Goal: Information Seeking & Learning: Check status

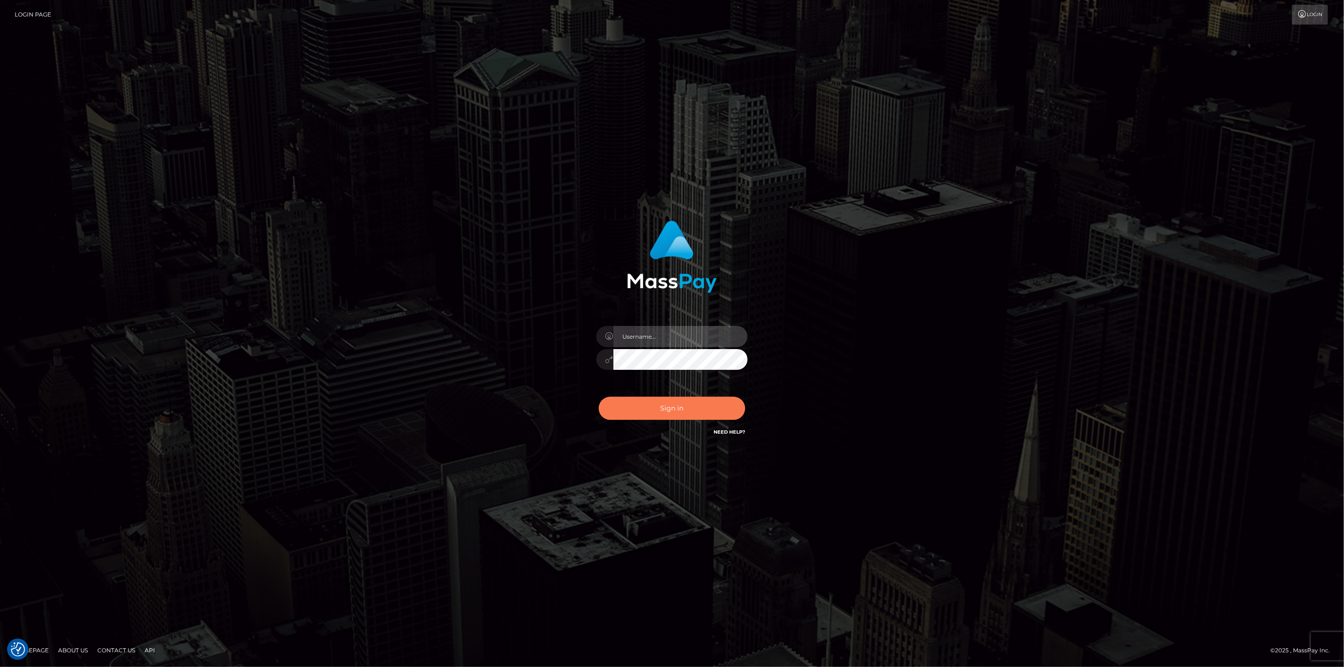
type input "scott.cm"
click at [696, 404] on button "Sign in" at bounding box center [672, 408] width 146 height 23
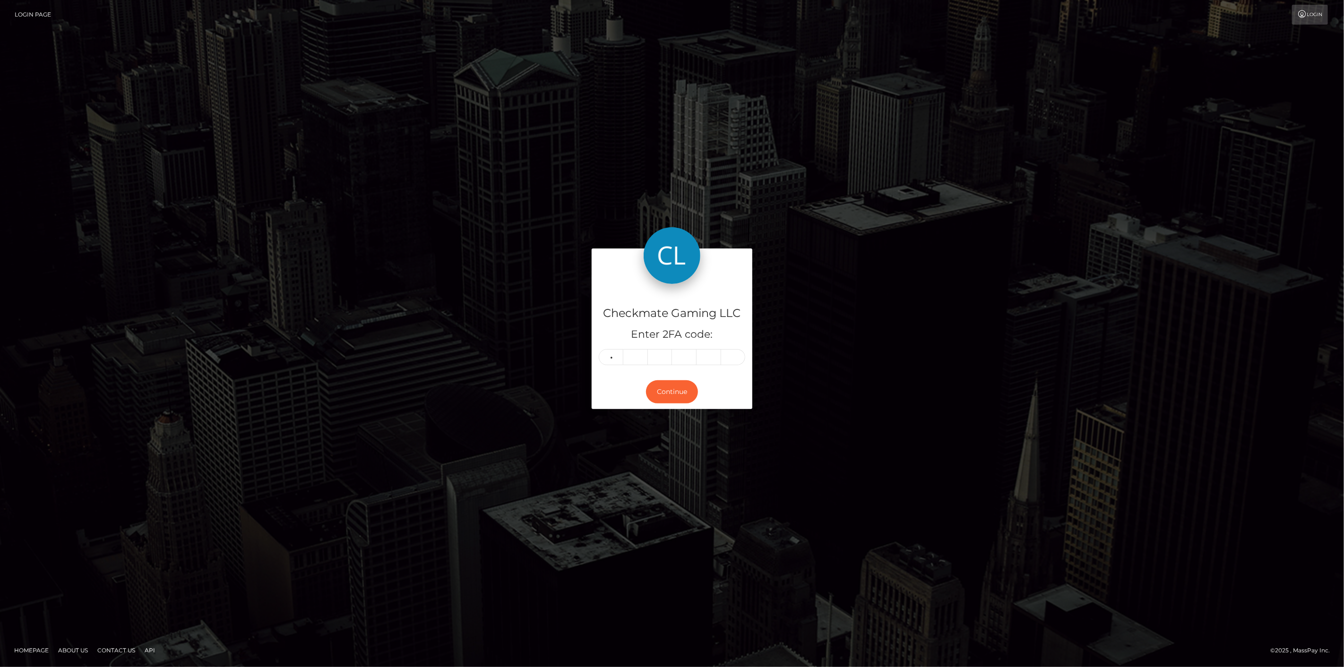
type input "2"
type input "9"
type input "5"
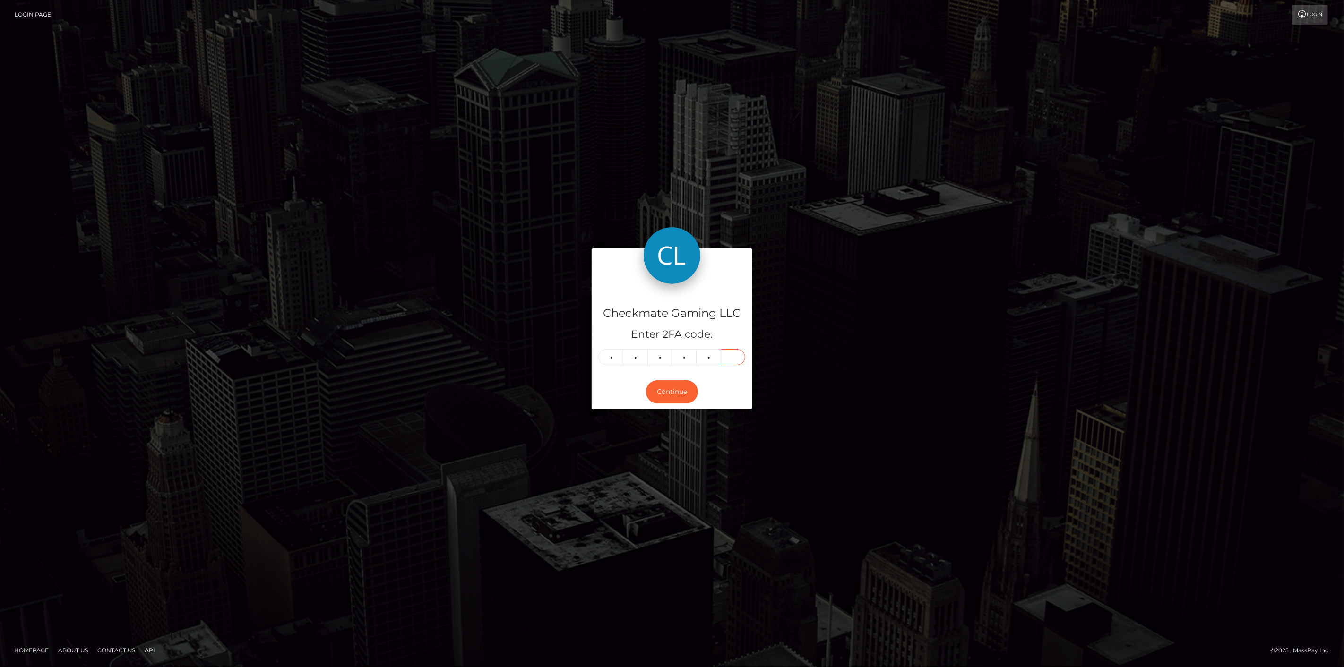
type input "9"
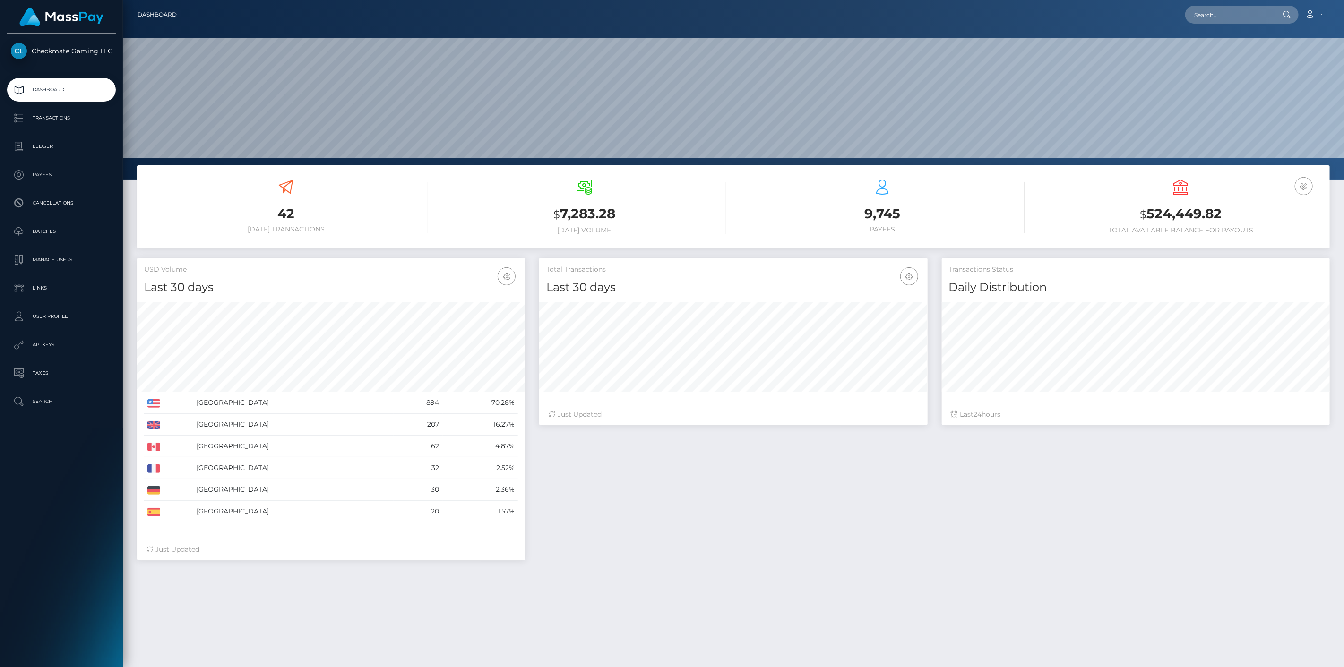
scroll to position [167, 388]
click at [58, 181] on p "Payees" at bounding box center [61, 175] width 101 height 14
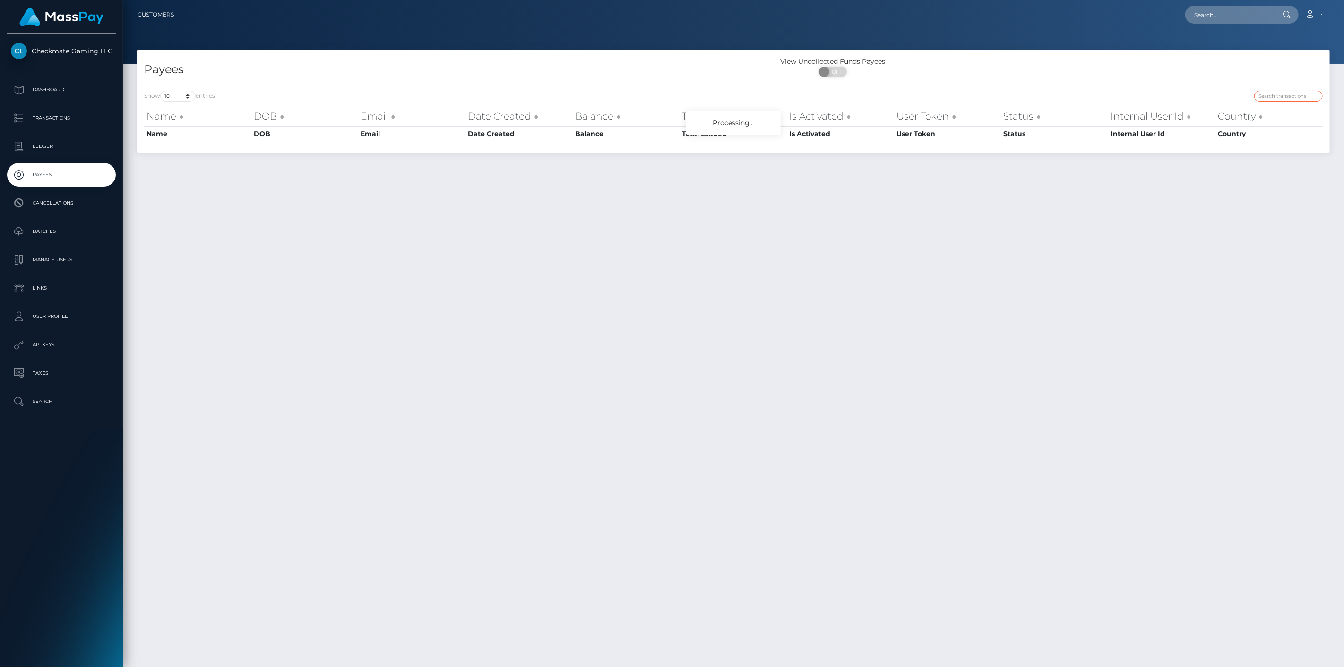
drag, startPoint x: 1260, startPoint y: 93, endPoint x: 1255, endPoint y: 101, distance: 9.3
click at [1260, 94] on input "search" at bounding box center [1288, 96] width 69 height 11
paste input "62980"
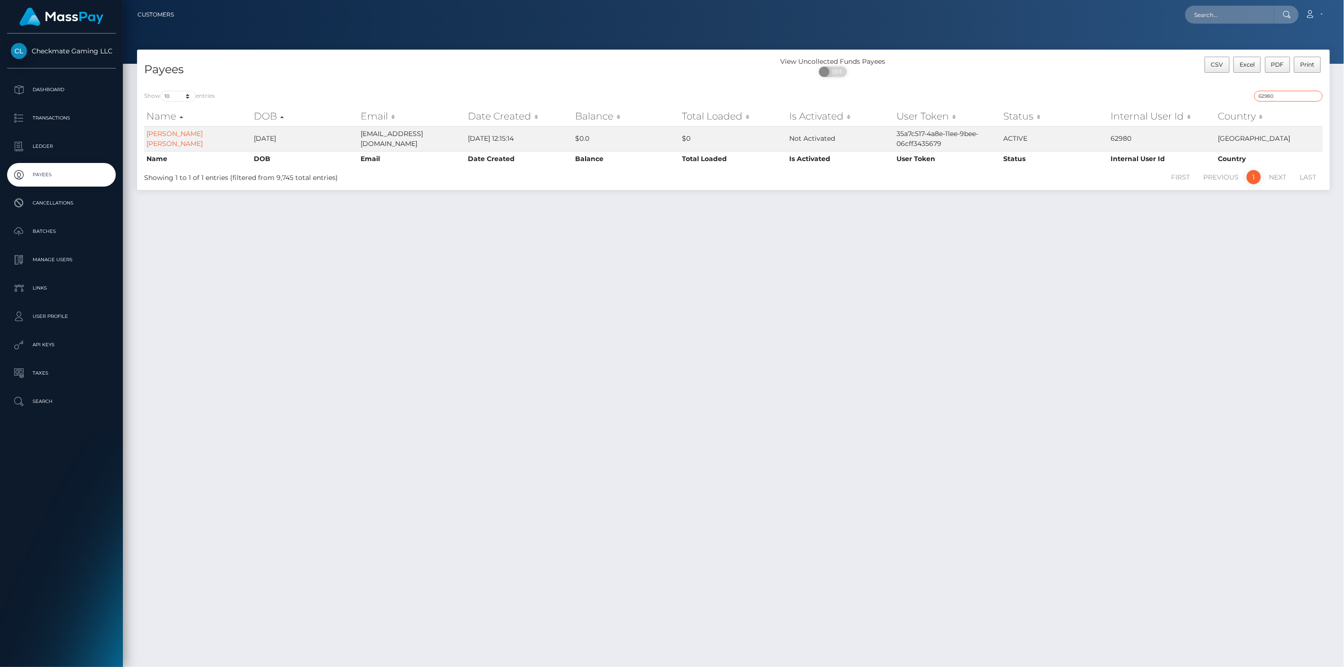
drag, startPoint x: 1277, startPoint y: 98, endPoint x: 1204, endPoint y: 99, distance: 73.2
click at [1205, 99] on div "62980" at bounding box center [1031, 97] width 582 height 13
paste input "751773"
drag, startPoint x: 1303, startPoint y: 101, endPoint x: 1211, endPoint y: 96, distance: 92.3
click at [1215, 96] on div "751773" at bounding box center [1031, 97] width 582 height 13
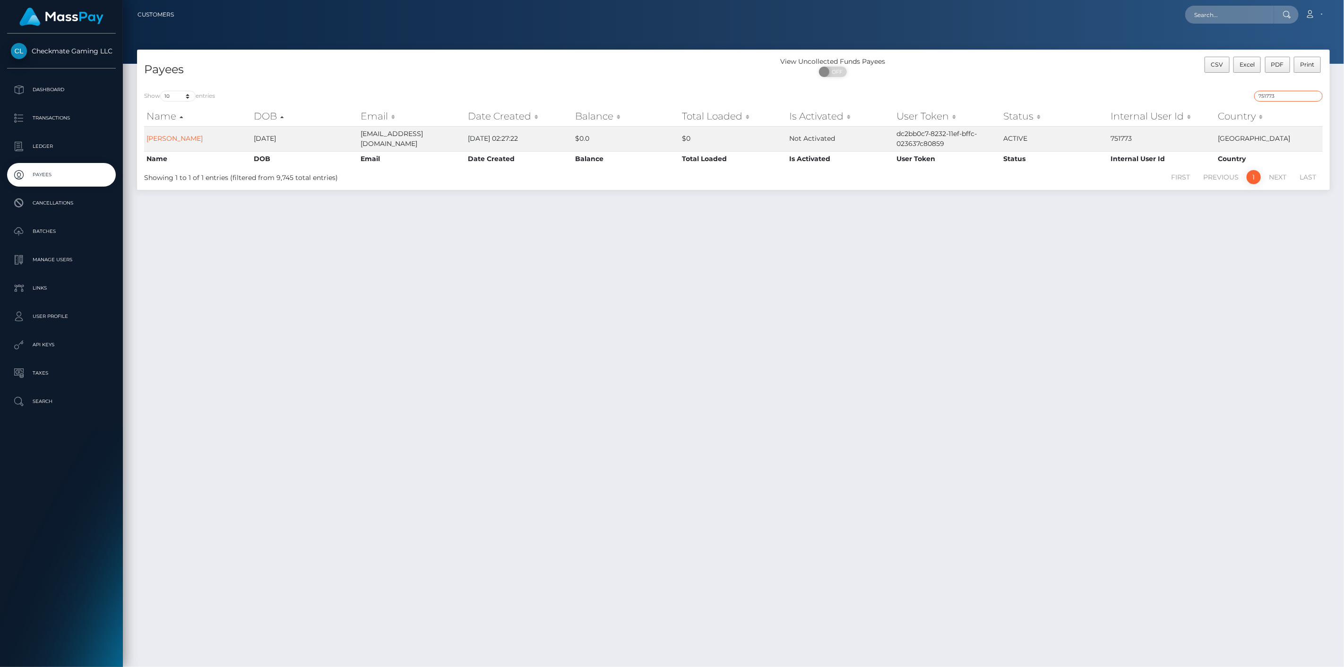
paste input "1127312"
type input "1127312"
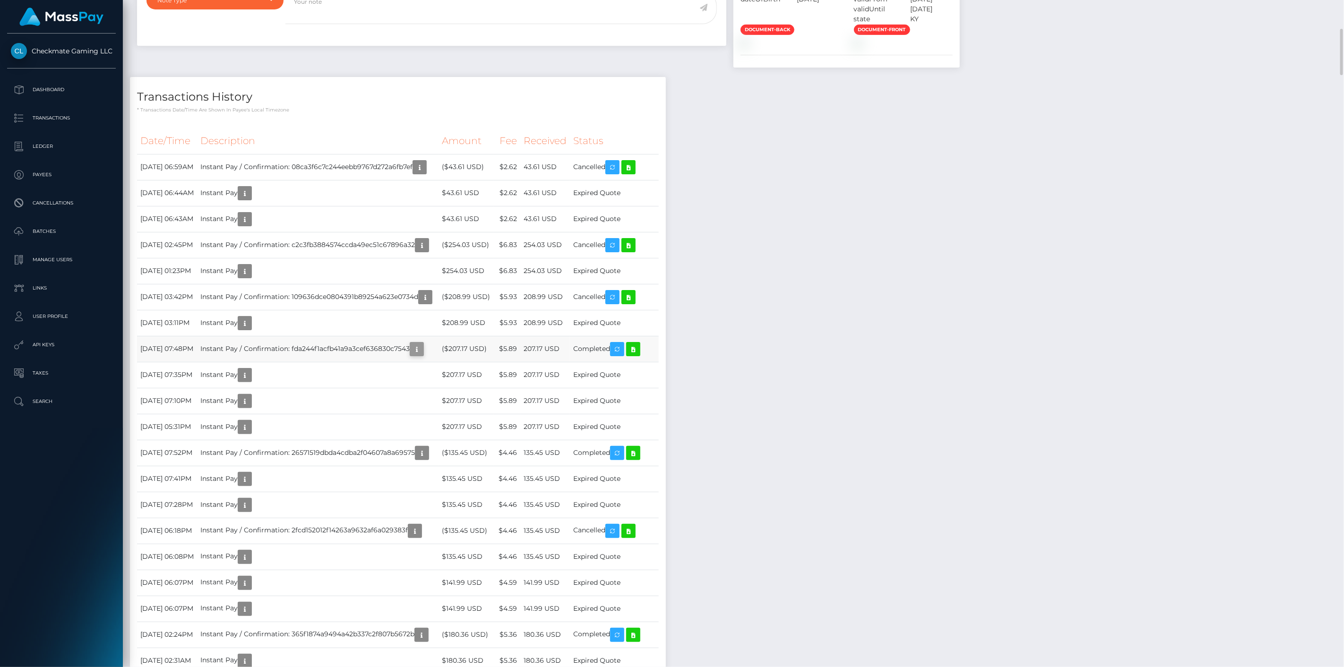
scroll to position [113, 388]
click at [424, 356] on button "button" at bounding box center [417, 349] width 14 height 14
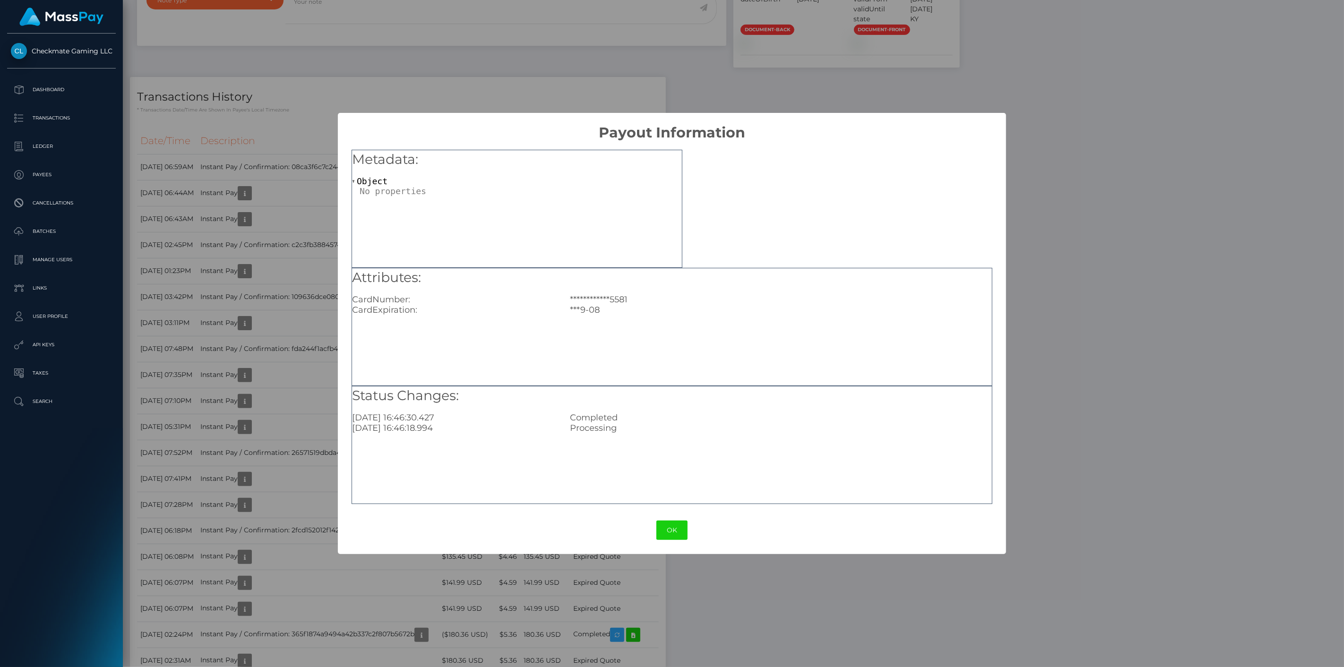
click at [457, 571] on div "**********" at bounding box center [672, 333] width 1344 height 667
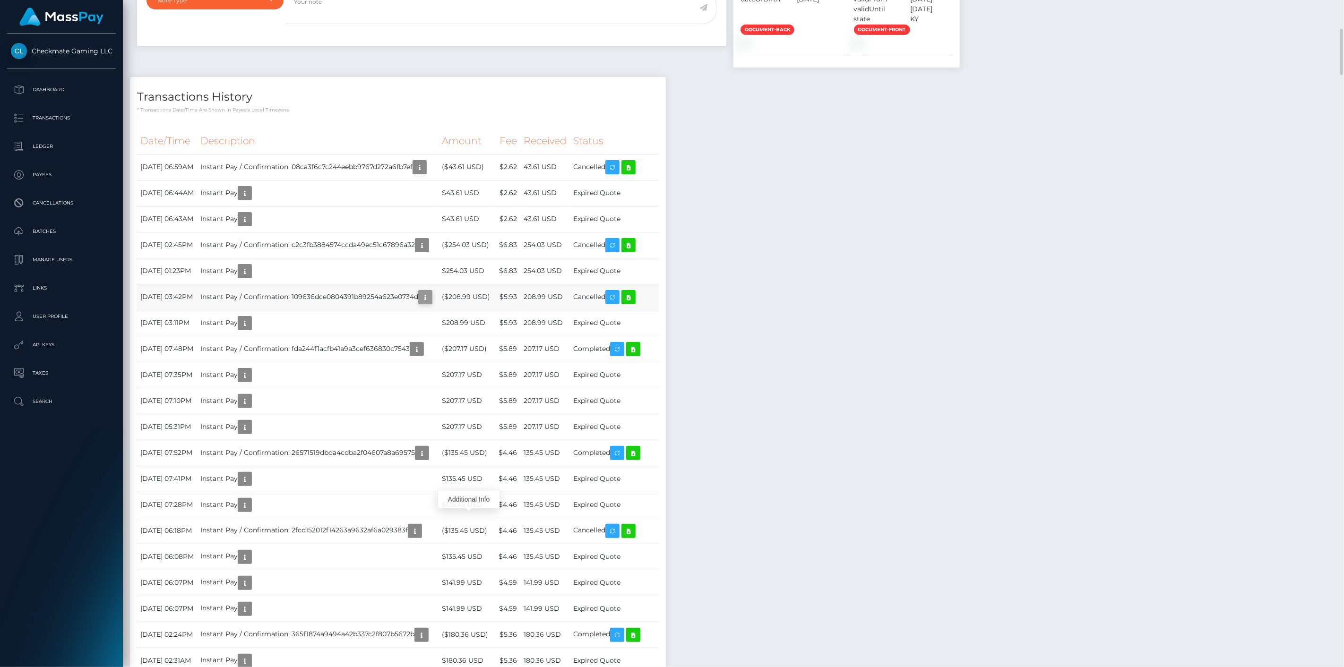
click at [431, 303] on icon "button" at bounding box center [425, 298] width 11 height 12
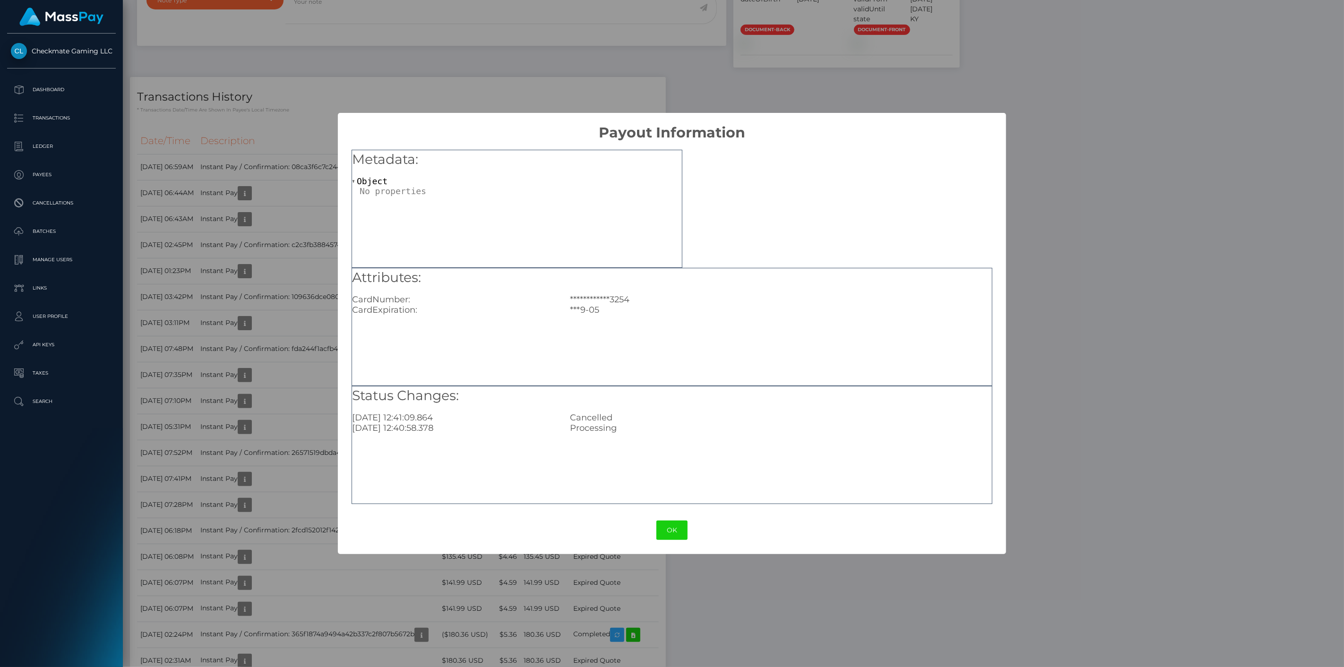
click at [464, 516] on div "OK No Cancel" at bounding box center [672, 530] width 668 height 29
click at [442, 587] on div "**********" at bounding box center [672, 333] width 1344 height 667
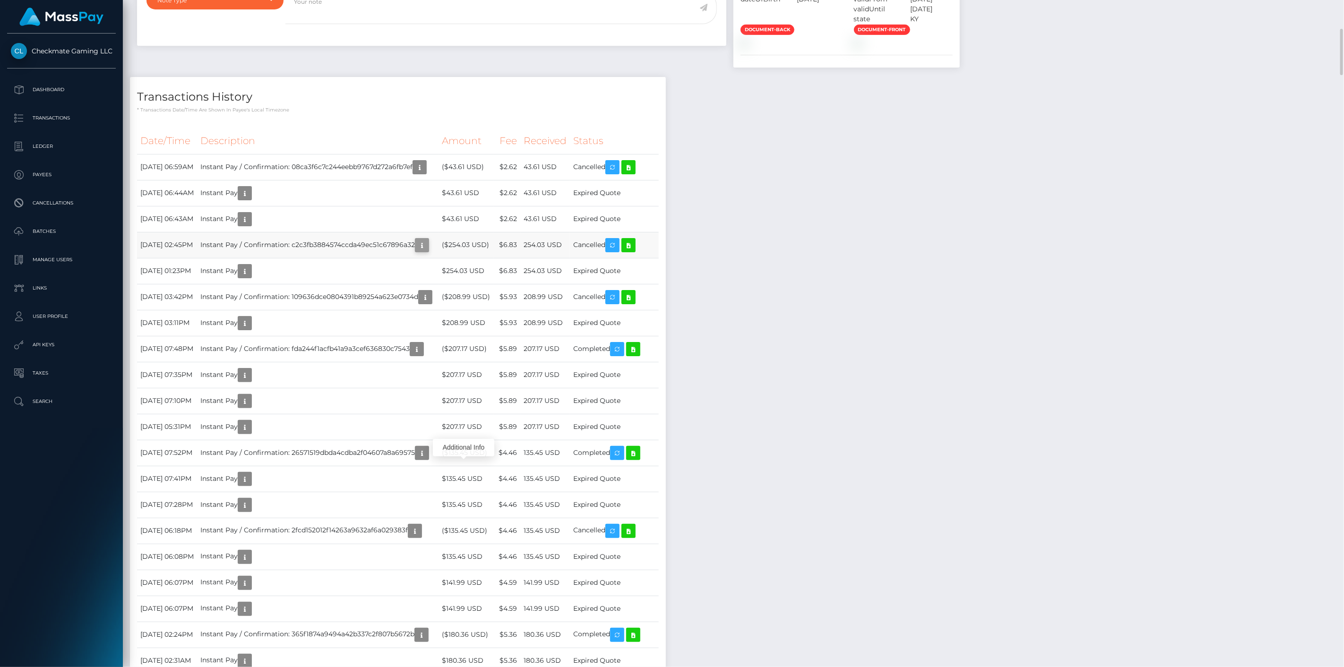
click at [428, 251] on icon "button" at bounding box center [421, 246] width 11 height 12
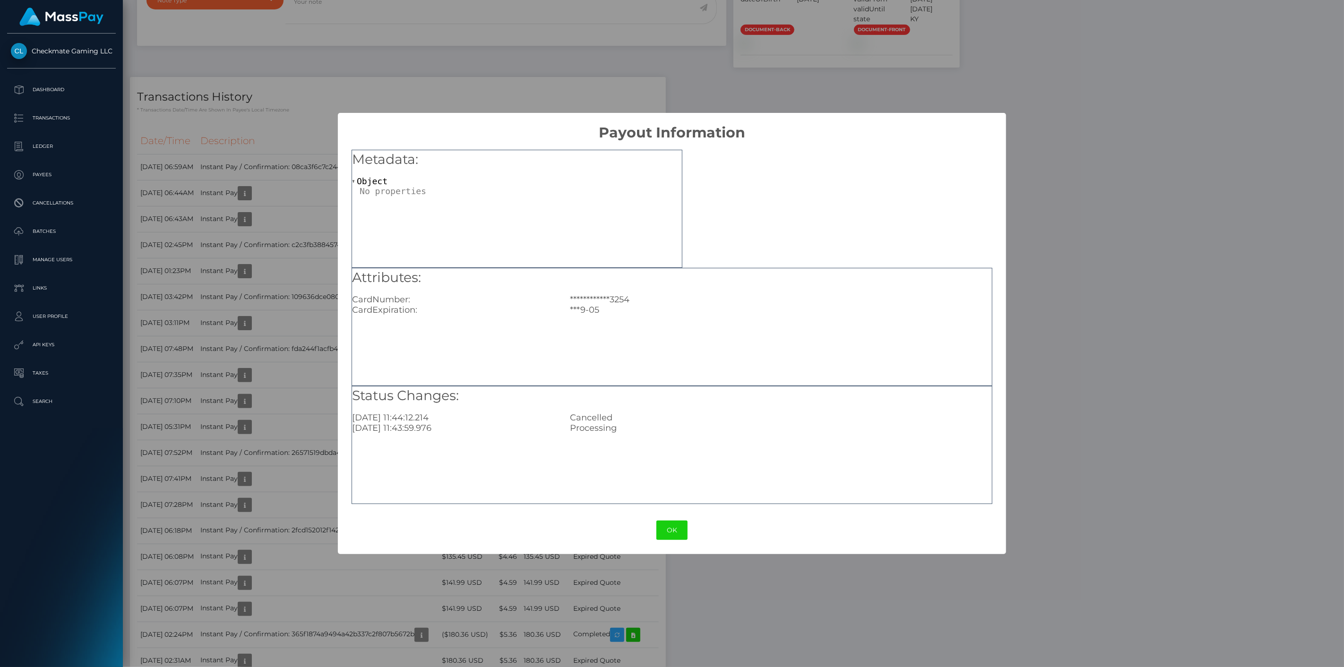
click at [423, 587] on div "**********" at bounding box center [672, 333] width 1344 height 667
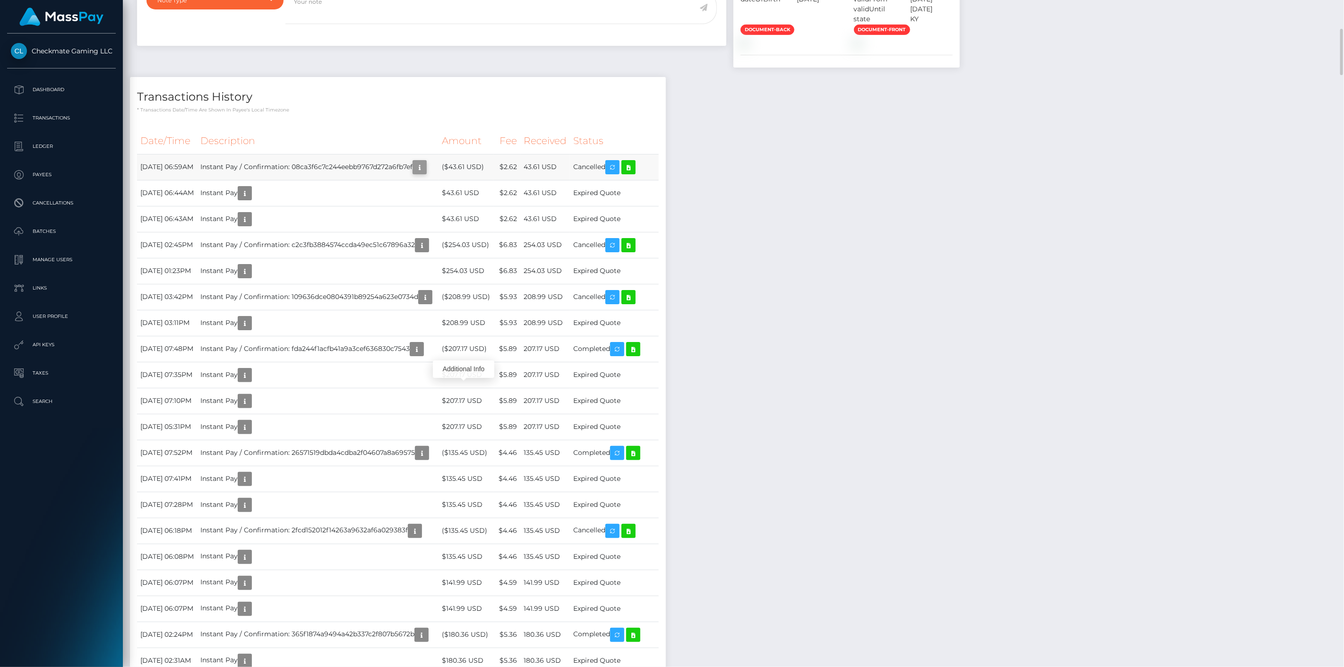
click at [425, 173] on icon "button" at bounding box center [419, 168] width 11 height 12
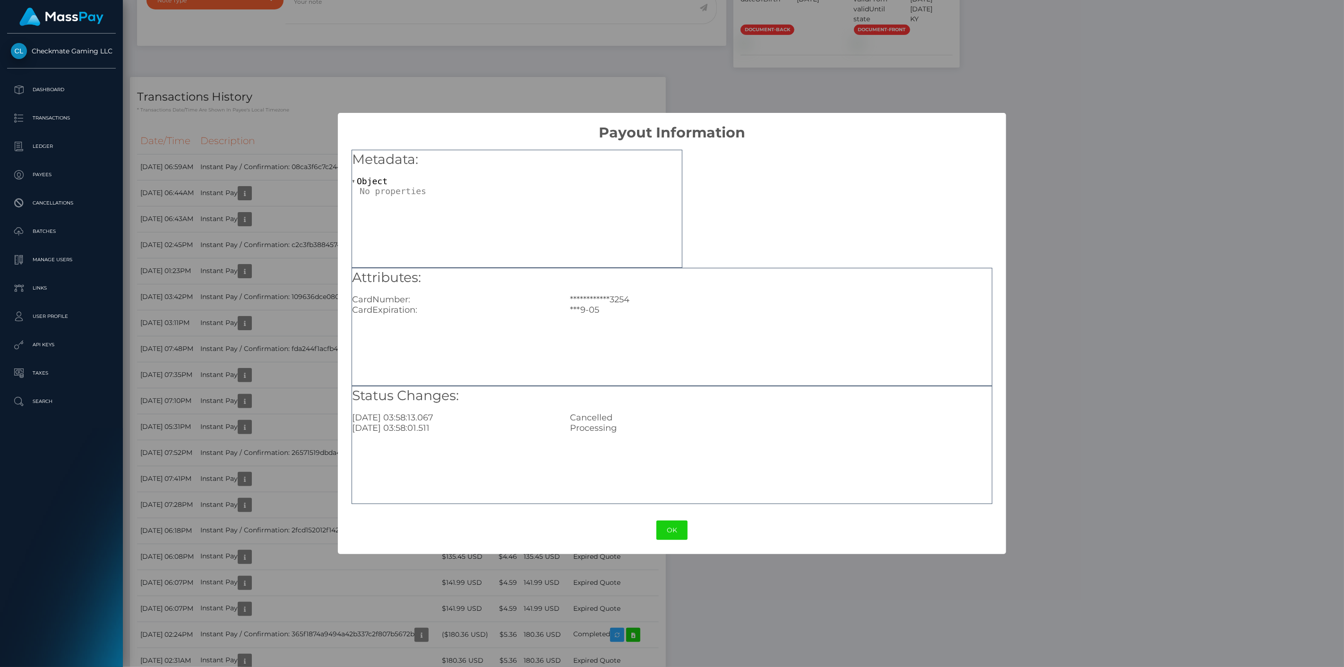
click at [407, 589] on div "**********" at bounding box center [672, 333] width 1344 height 667
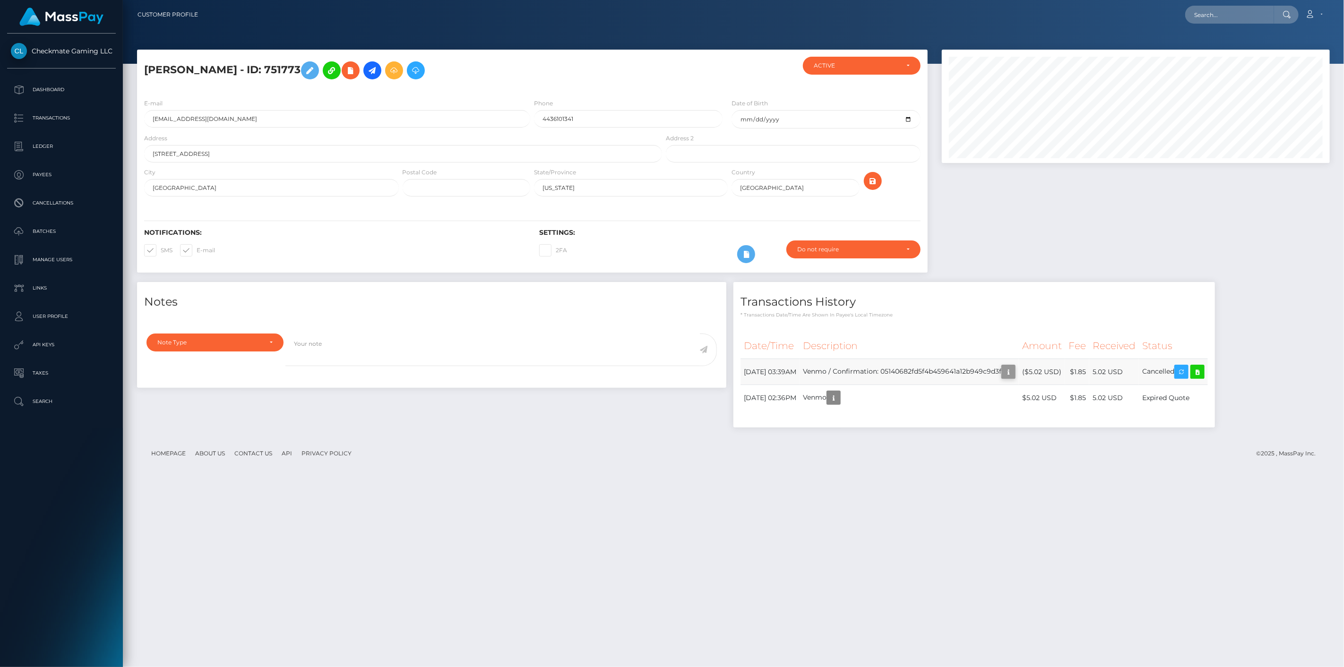
scroll to position [113, 388]
click at [1014, 375] on icon "button" at bounding box center [1008, 372] width 11 height 12
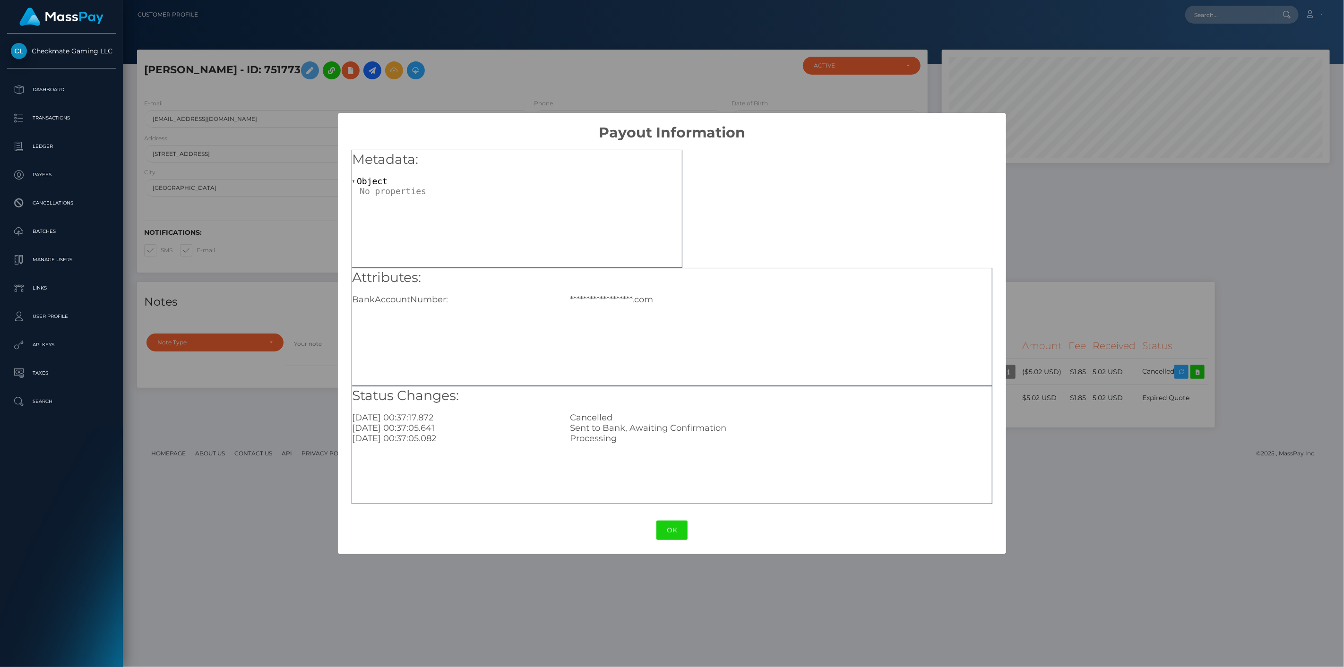
click at [1068, 299] on div "**********" at bounding box center [672, 333] width 1344 height 667
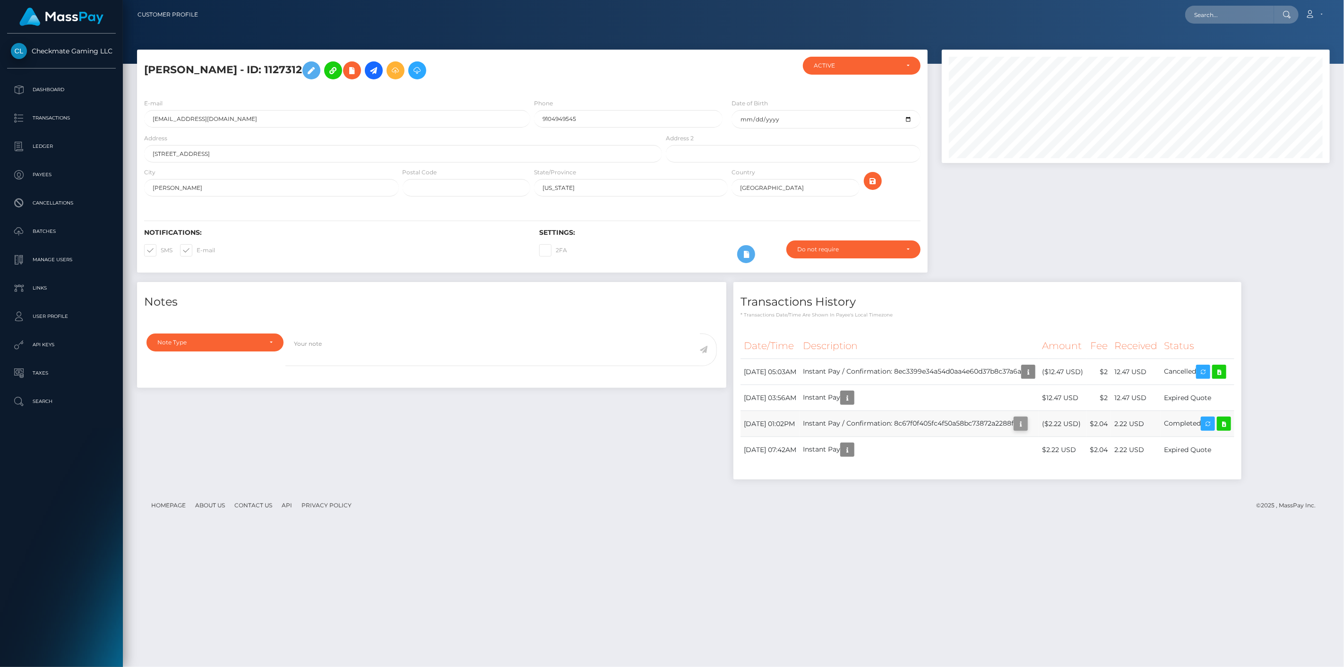
scroll to position [113, 388]
click at [1026, 423] on icon "button" at bounding box center [1020, 424] width 11 height 12
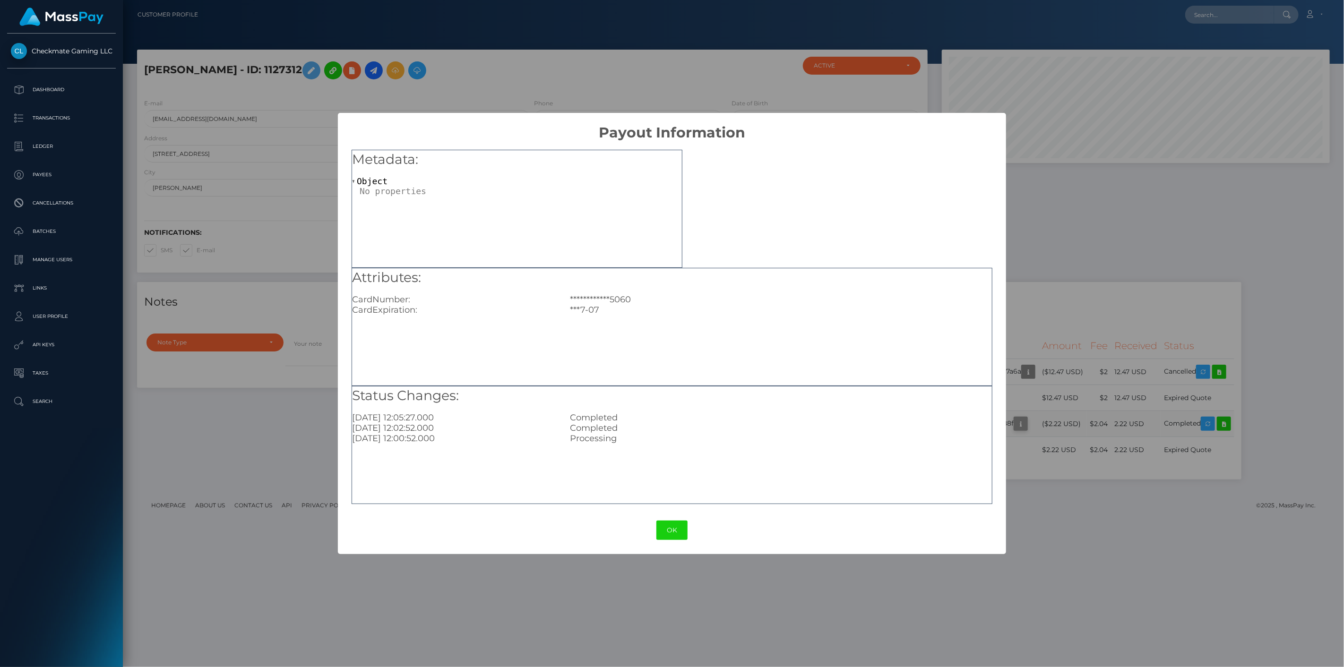
click at [1067, 423] on div "**********" at bounding box center [672, 333] width 1344 height 667
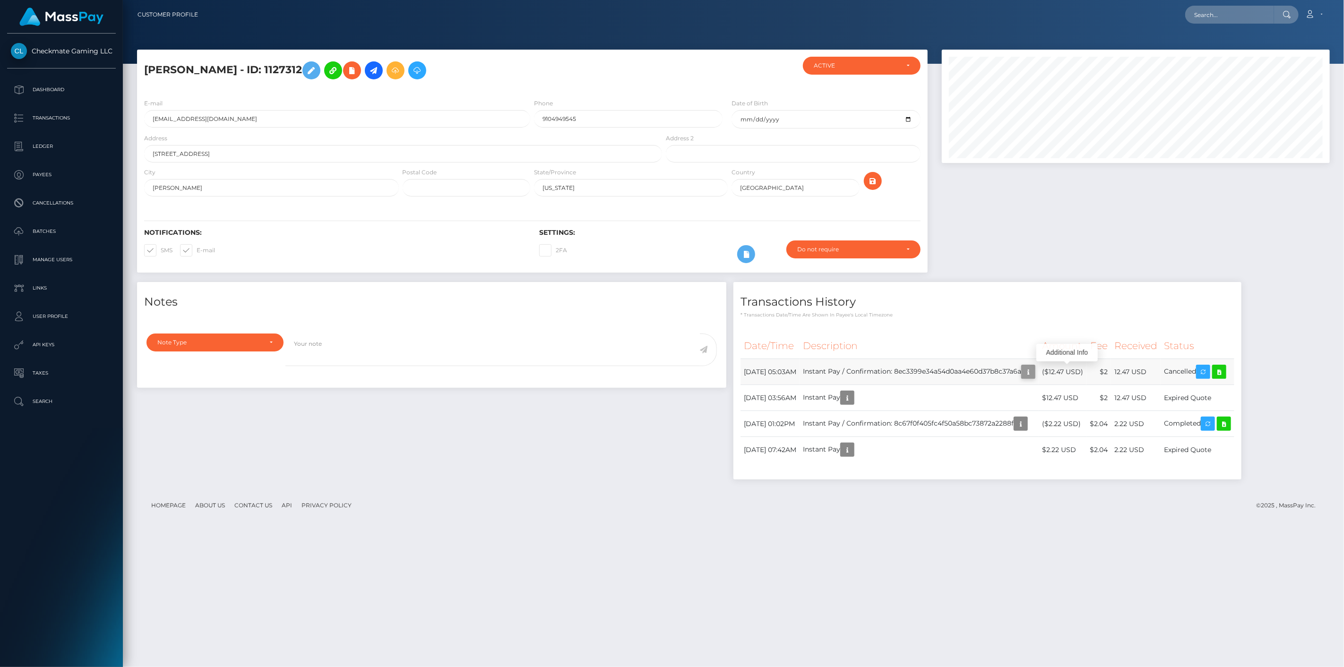
click at [1034, 371] on icon "button" at bounding box center [1027, 372] width 11 height 12
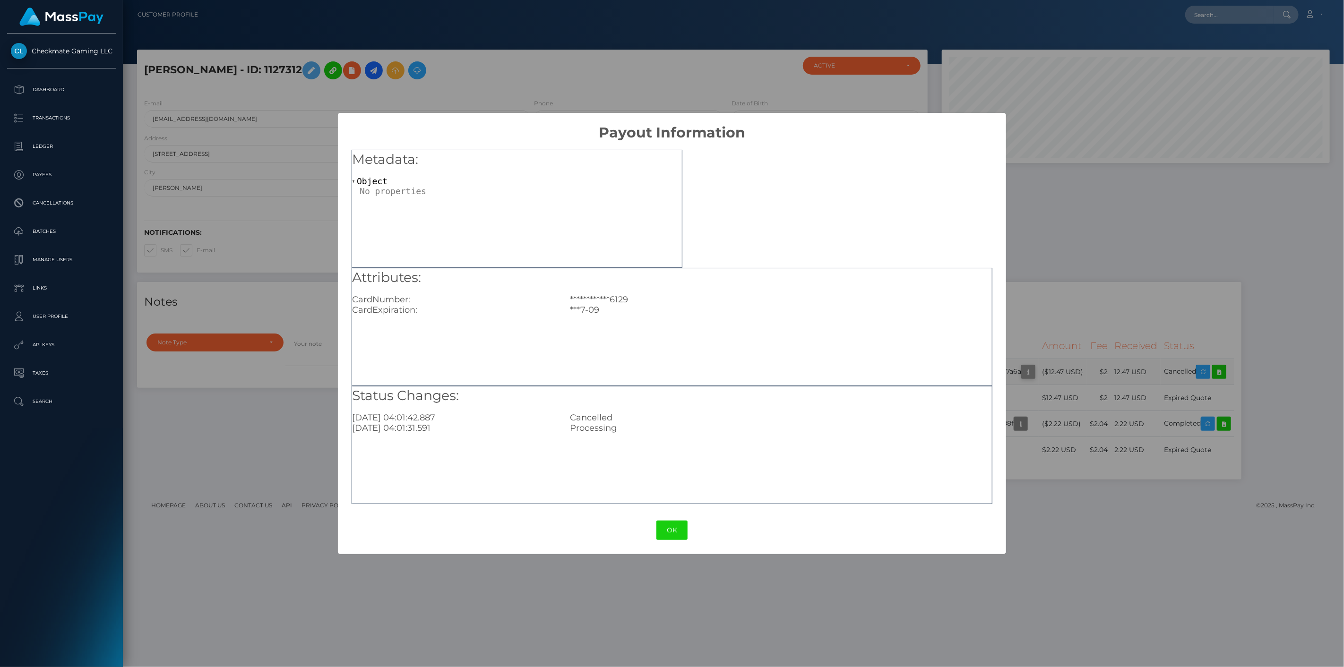
click at [1073, 371] on div "**********" at bounding box center [672, 333] width 1344 height 667
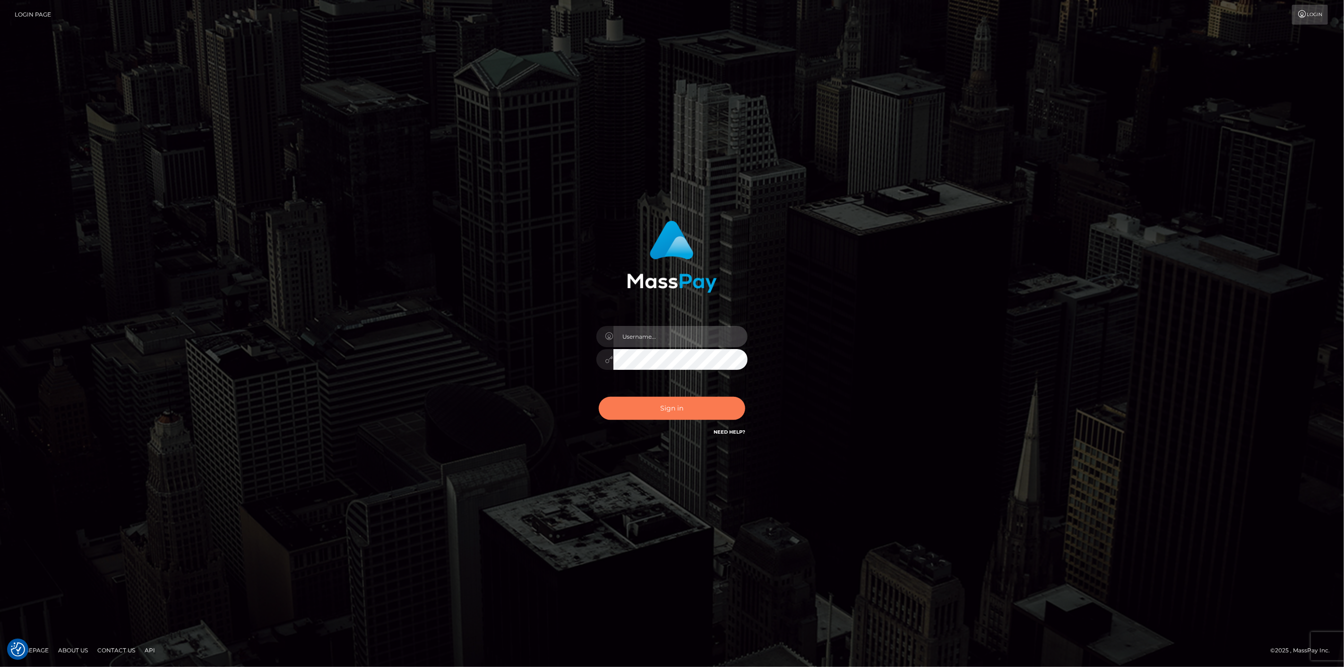
type input "[DOMAIN_NAME]"
click at [678, 403] on button "Sign in" at bounding box center [672, 408] width 146 height 23
type input "scott.cm"
click at [678, 400] on button "Sign in" at bounding box center [672, 408] width 146 height 23
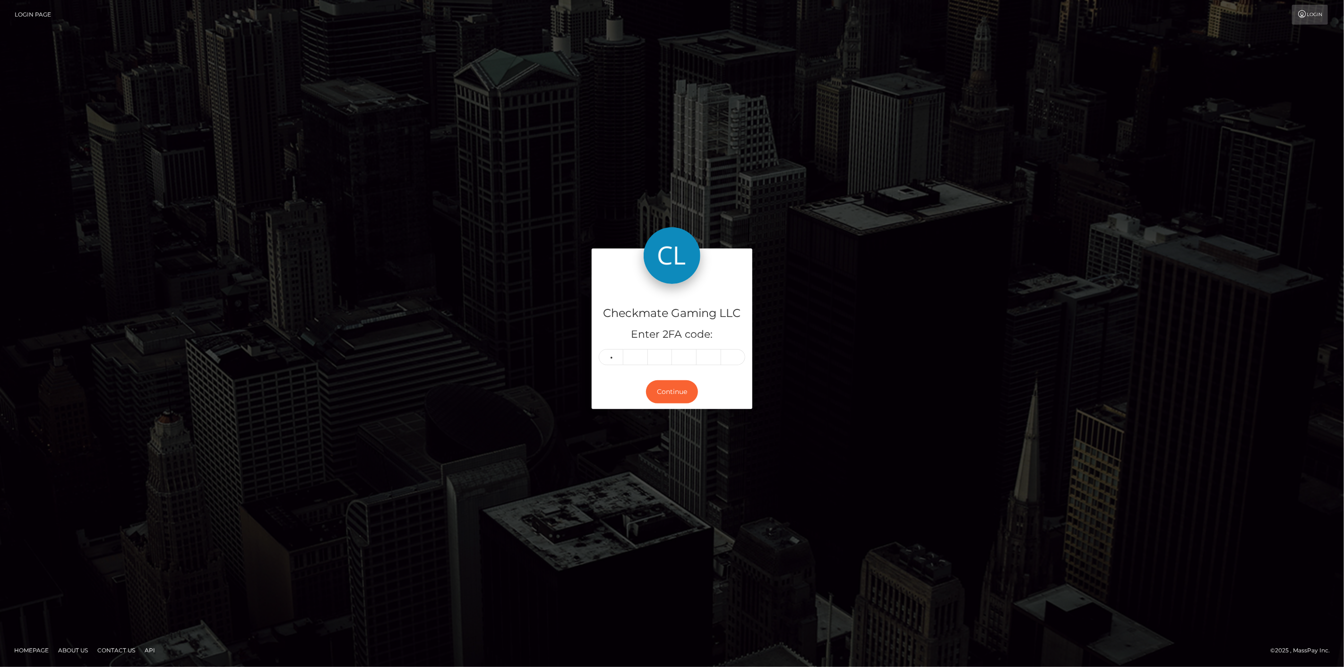
type input "7"
type input "4"
type input "5"
type input "3"
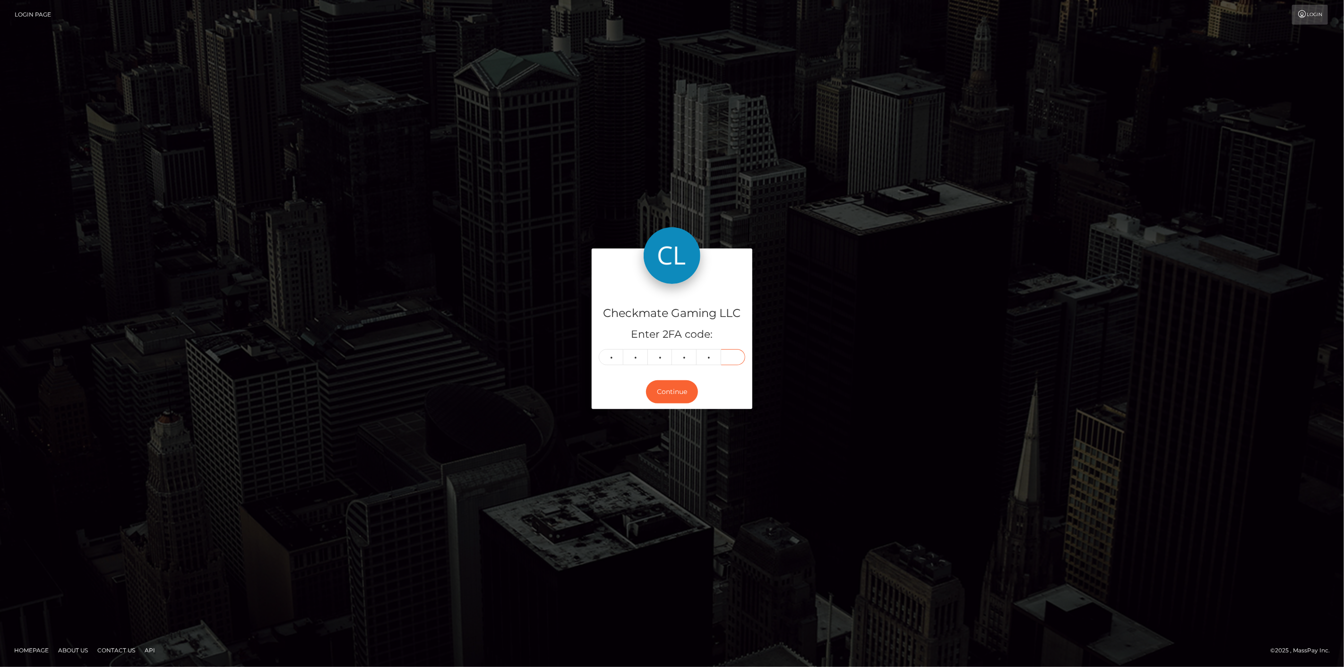
type input "9"
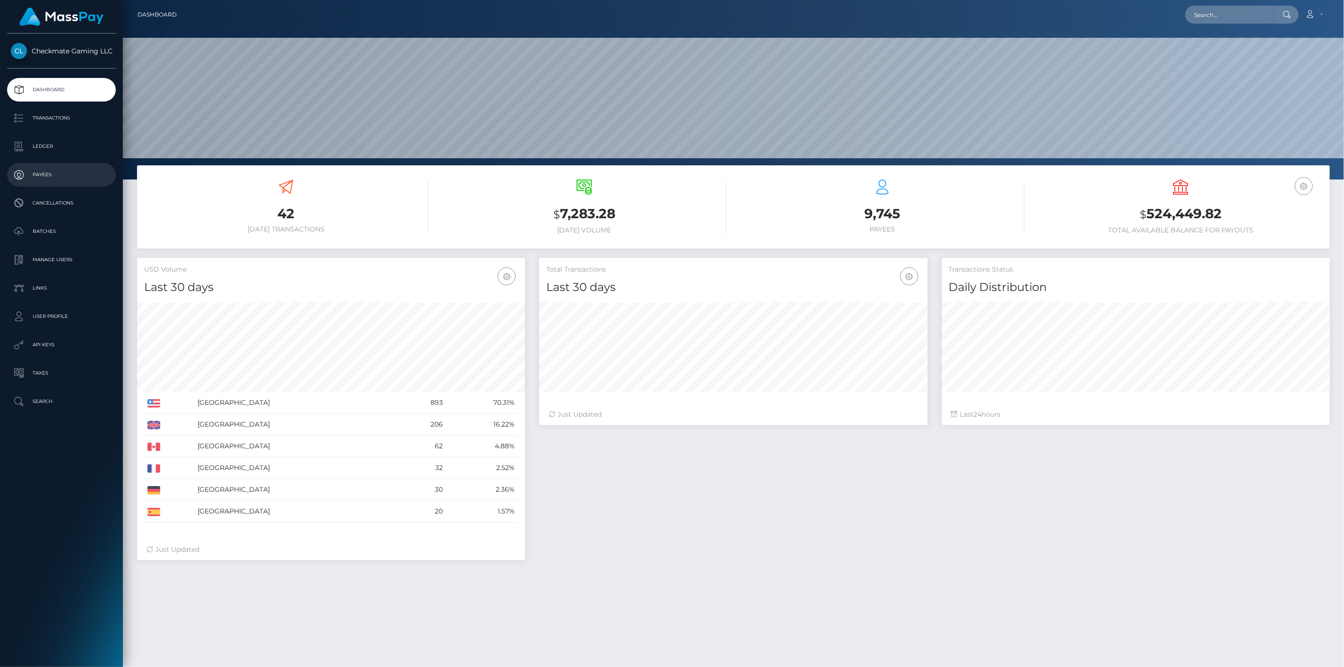
scroll to position [167, 388]
click at [44, 180] on p "Payees" at bounding box center [61, 175] width 101 height 14
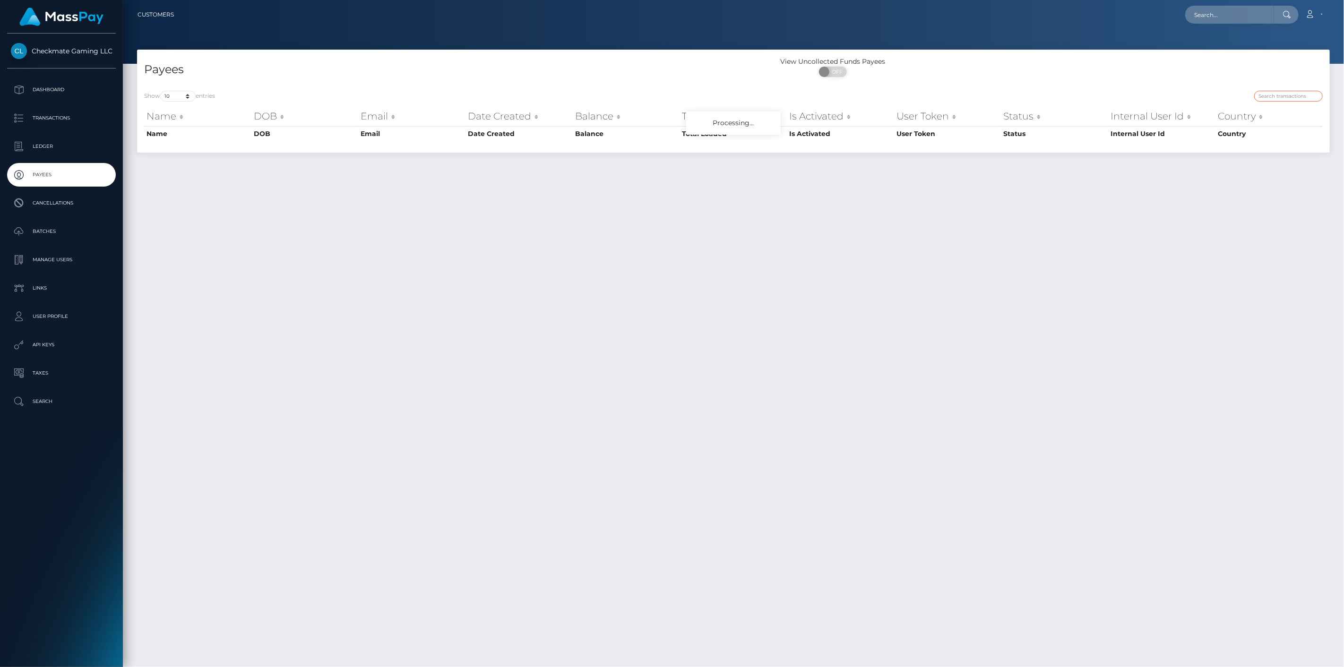
click at [1281, 95] on input "search" at bounding box center [1288, 96] width 69 height 11
paste input "Slayizm"
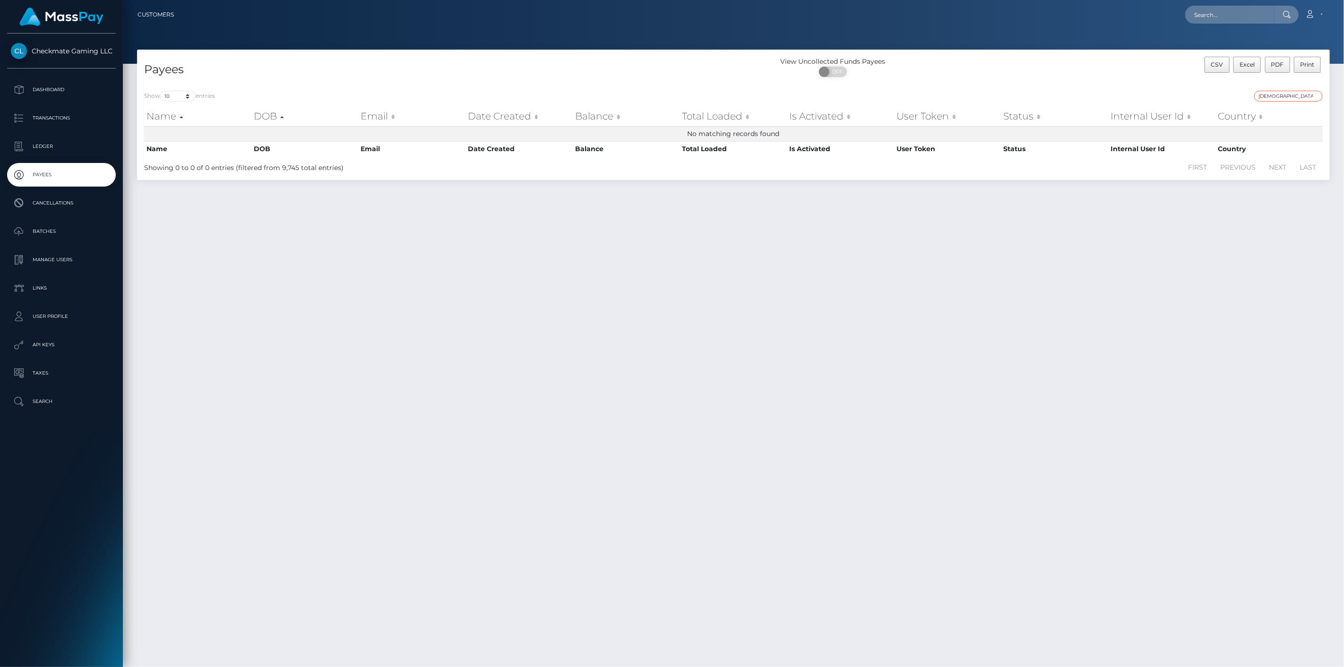
drag, startPoint x: 1242, startPoint y: 97, endPoint x: 1168, endPoint y: 97, distance: 73.2
click at [1173, 95] on div "Slayizm" at bounding box center [1031, 97] width 582 height 13
paste input "11532"
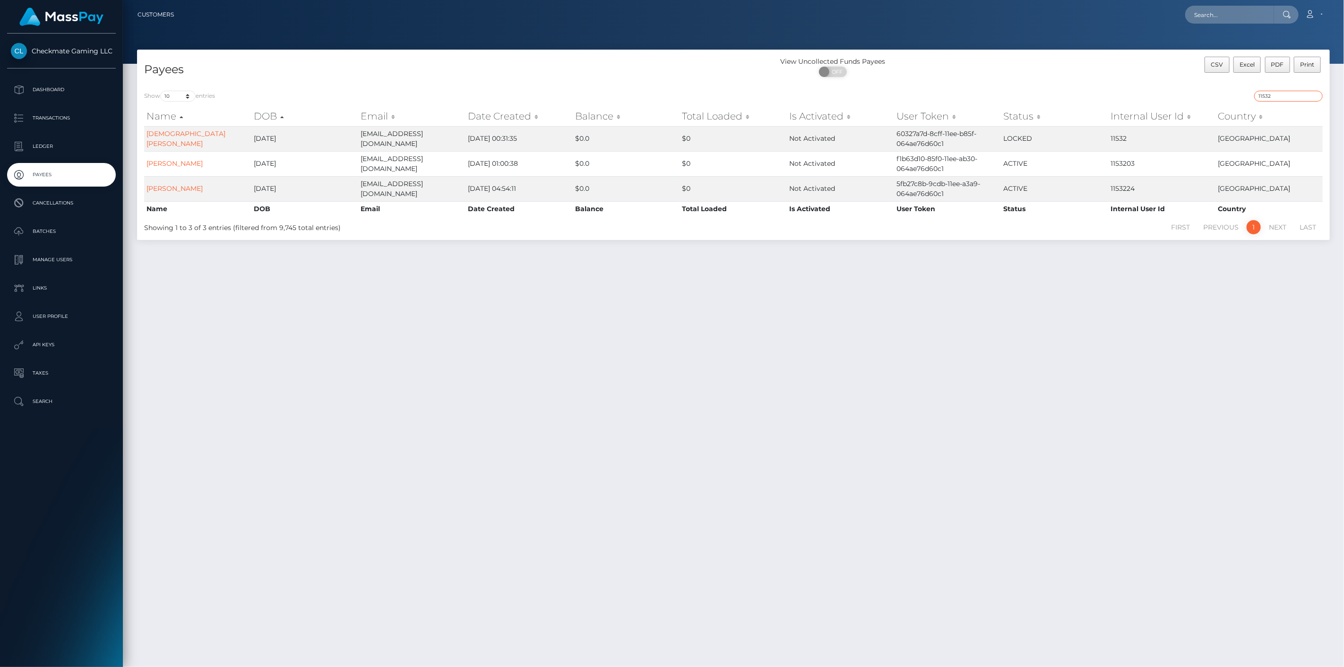
drag, startPoint x: 1286, startPoint y: 95, endPoint x: 1212, endPoint y: 92, distance: 73.3
click at [1212, 92] on div "11532" at bounding box center [1031, 97] width 582 height 13
paste input "086020"
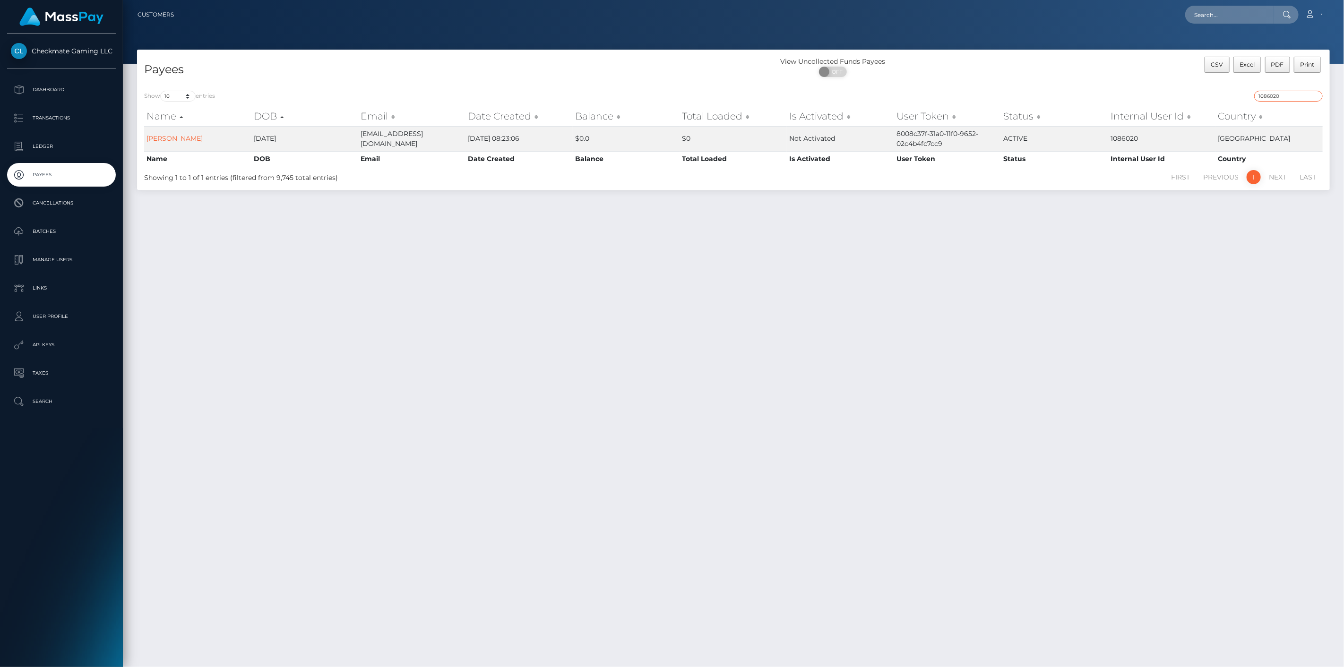
drag, startPoint x: 1294, startPoint y: 95, endPoint x: 1161, endPoint y: 104, distance: 133.1
click at [1172, 95] on div "1086020" at bounding box center [1031, 97] width 582 height 13
paste input "353887"
type input "353887"
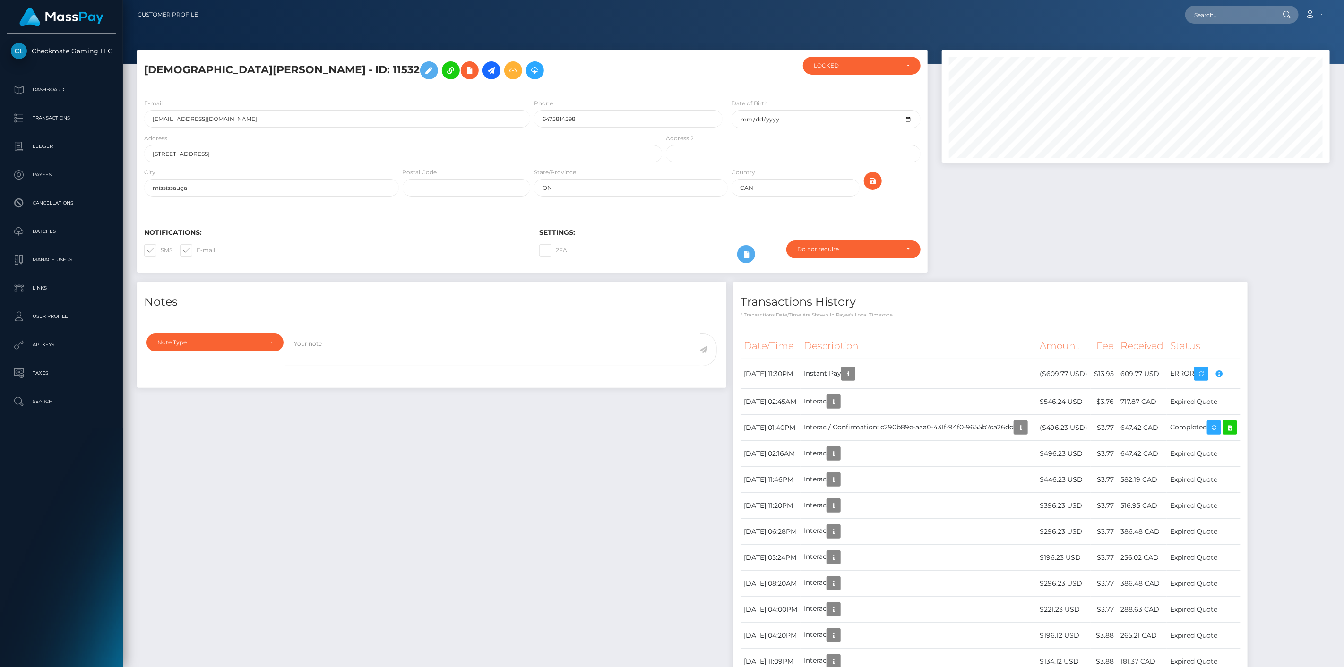
scroll to position [113, 388]
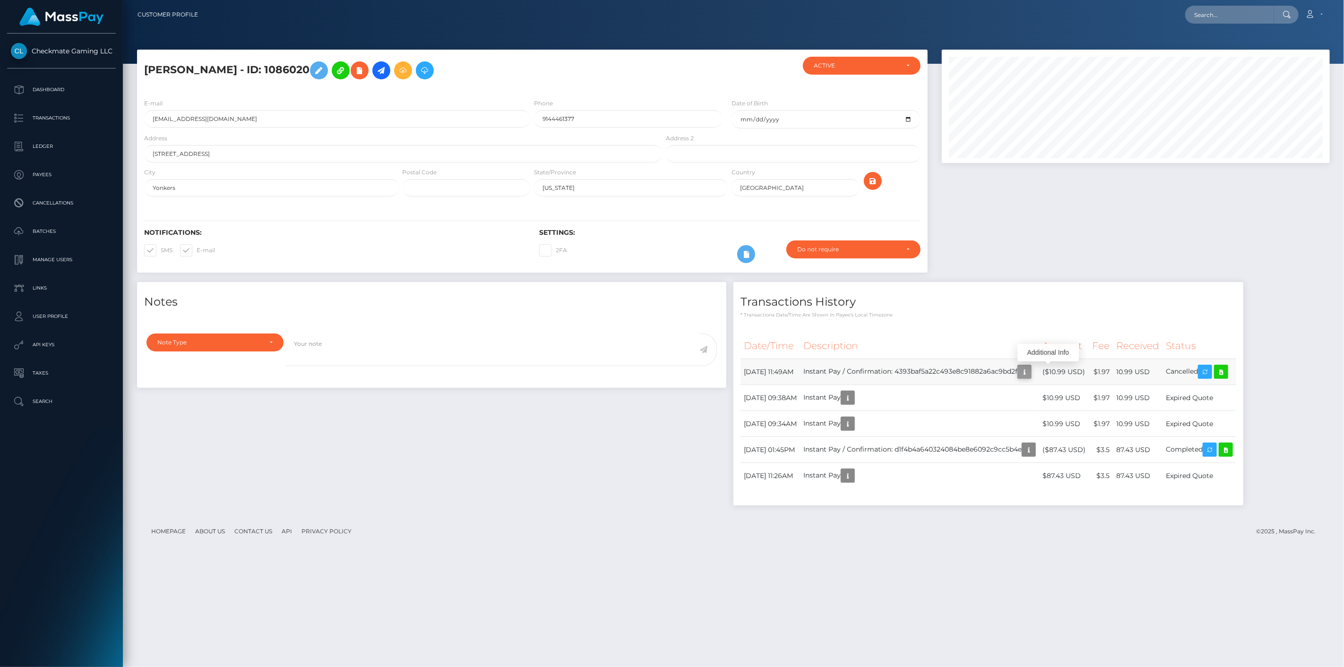
scroll to position [113, 388]
click at [1030, 373] on icon "button" at bounding box center [1024, 372] width 11 height 12
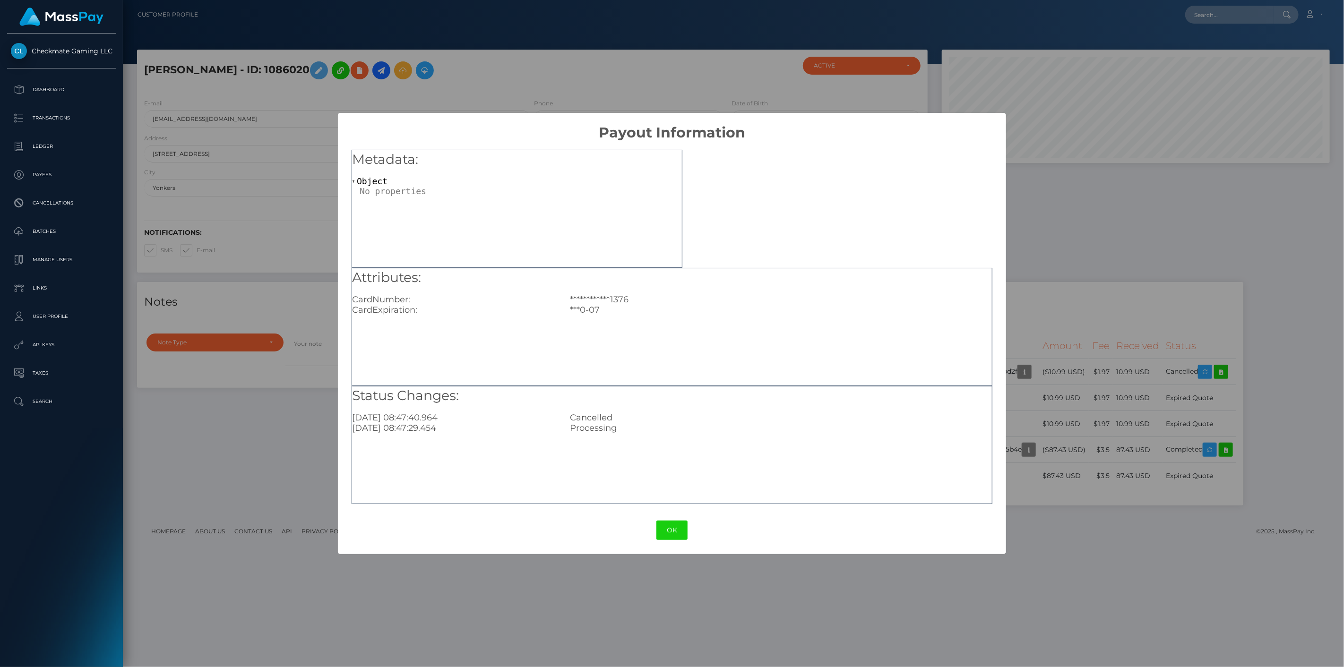
click at [1081, 320] on div "**********" at bounding box center [672, 333] width 1344 height 667
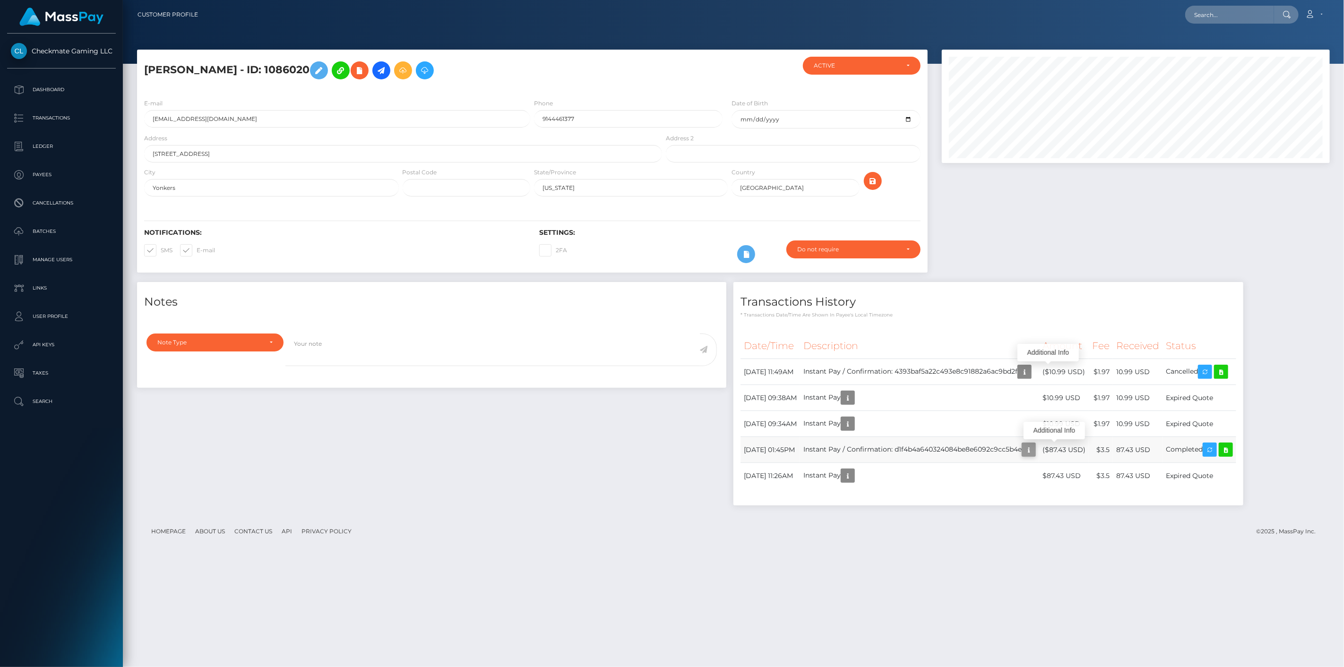
click at [1034, 449] on icon "button" at bounding box center [1028, 450] width 11 height 12
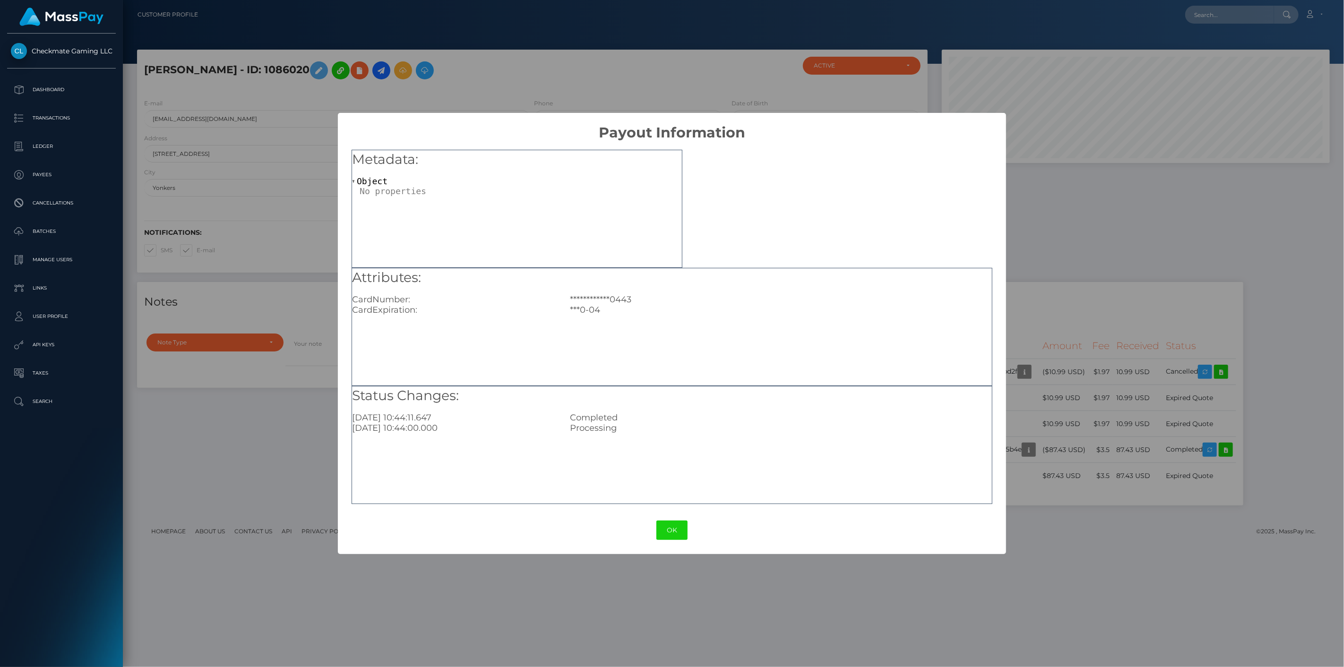
click at [1071, 294] on div "**********" at bounding box center [672, 333] width 1344 height 667
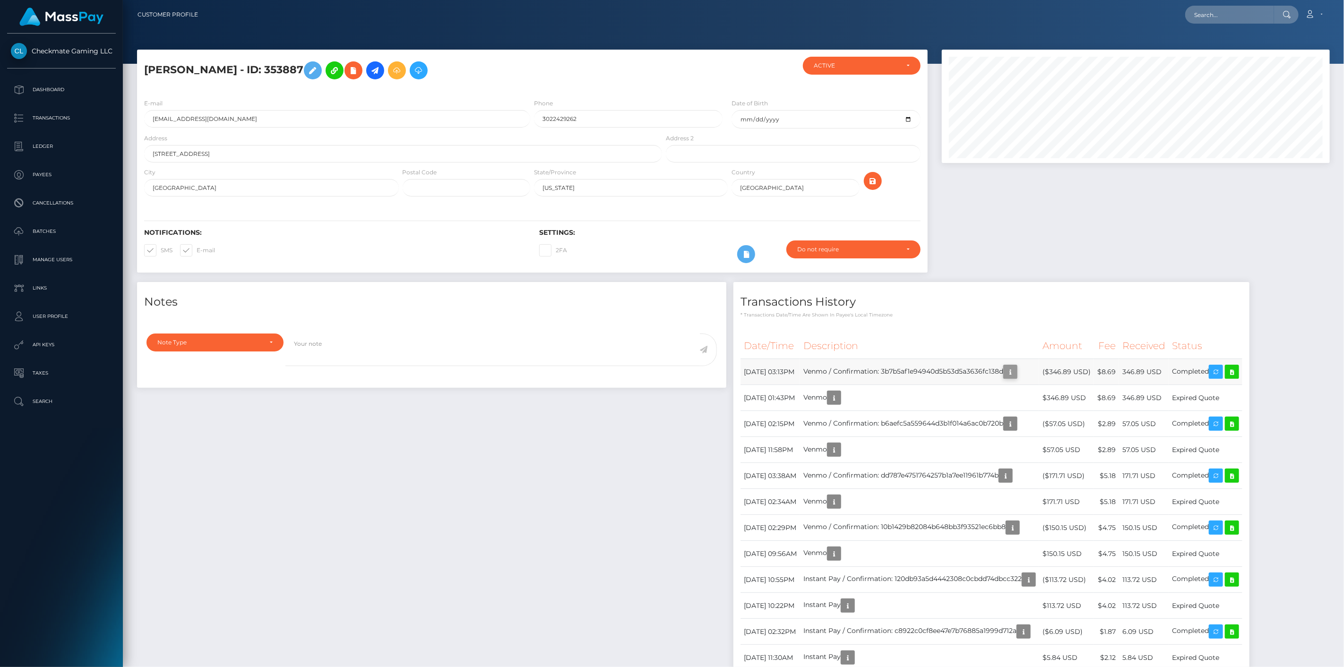
scroll to position [113, 388]
click at [1016, 372] on icon "button" at bounding box center [1010, 372] width 11 height 12
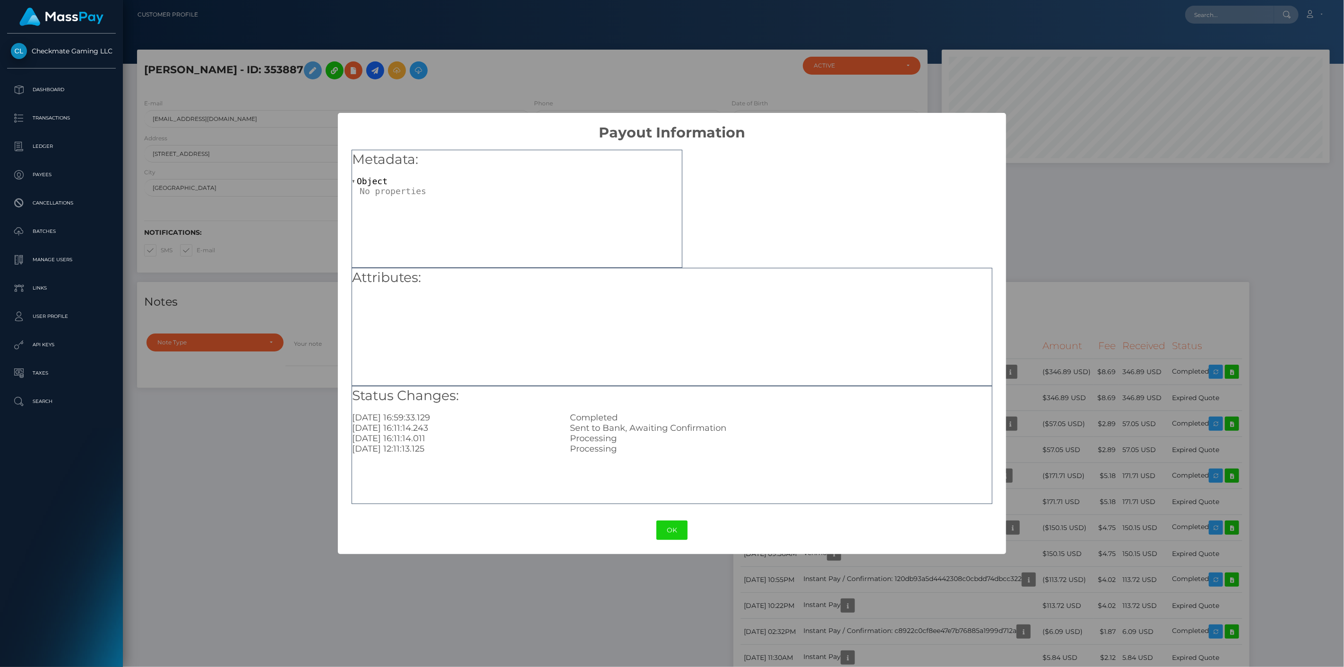
click at [1062, 297] on div "× Payout Information Metadata: Object Attributes: Status Changes: [DATE] 16:59:…" at bounding box center [672, 333] width 1344 height 667
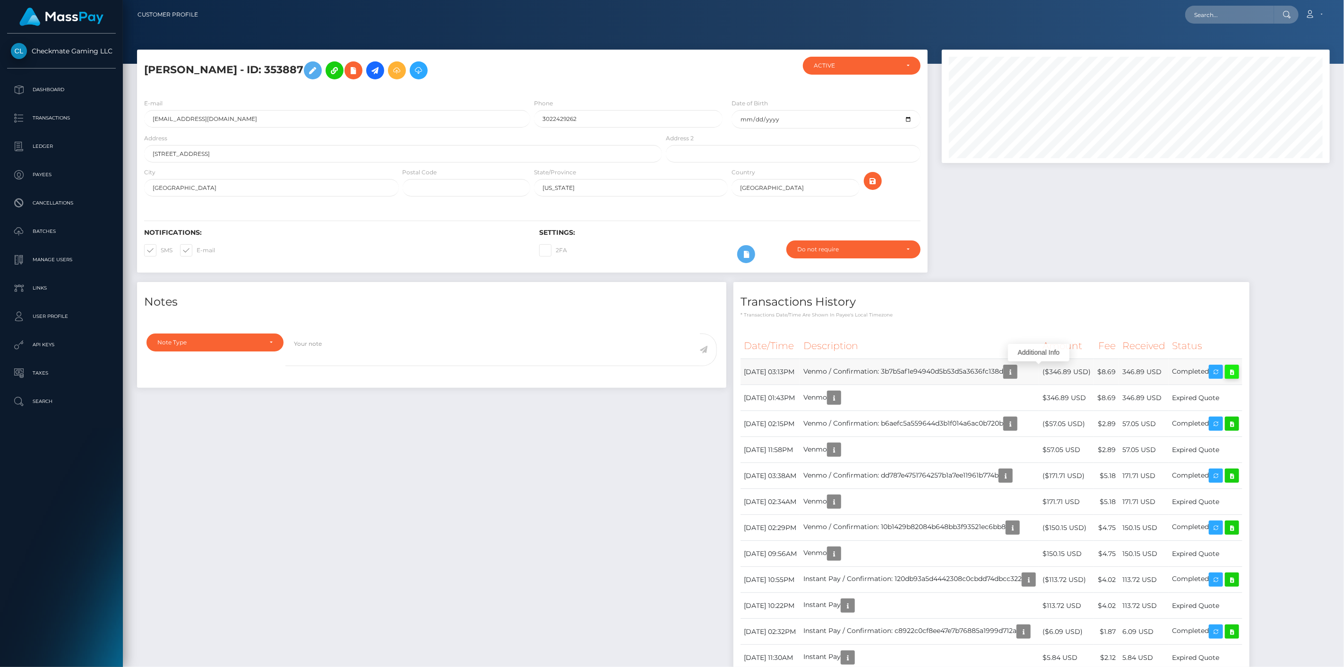
click at [1237, 373] on icon at bounding box center [1231, 372] width 11 height 12
click at [1237, 429] on icon at bounding box center [1231, 424] width 11 height 12
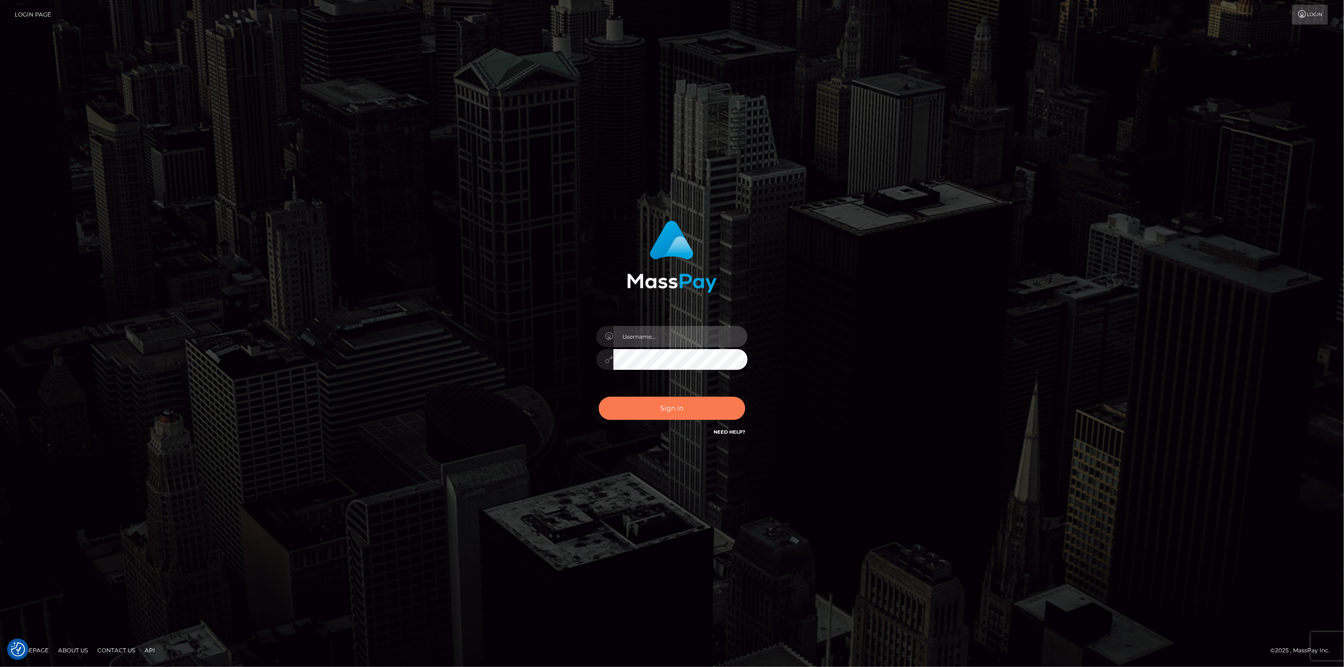
type input "[DOMAIN_NAME]"
click at [674, 404] on button "Sign in" at bounding box center [672, 408] width 146 height 23
type input "[DOMAIN_NAME]"
click at [673, 404] on button "Sign in" at bounding box center [672, 408] width 146 height 23
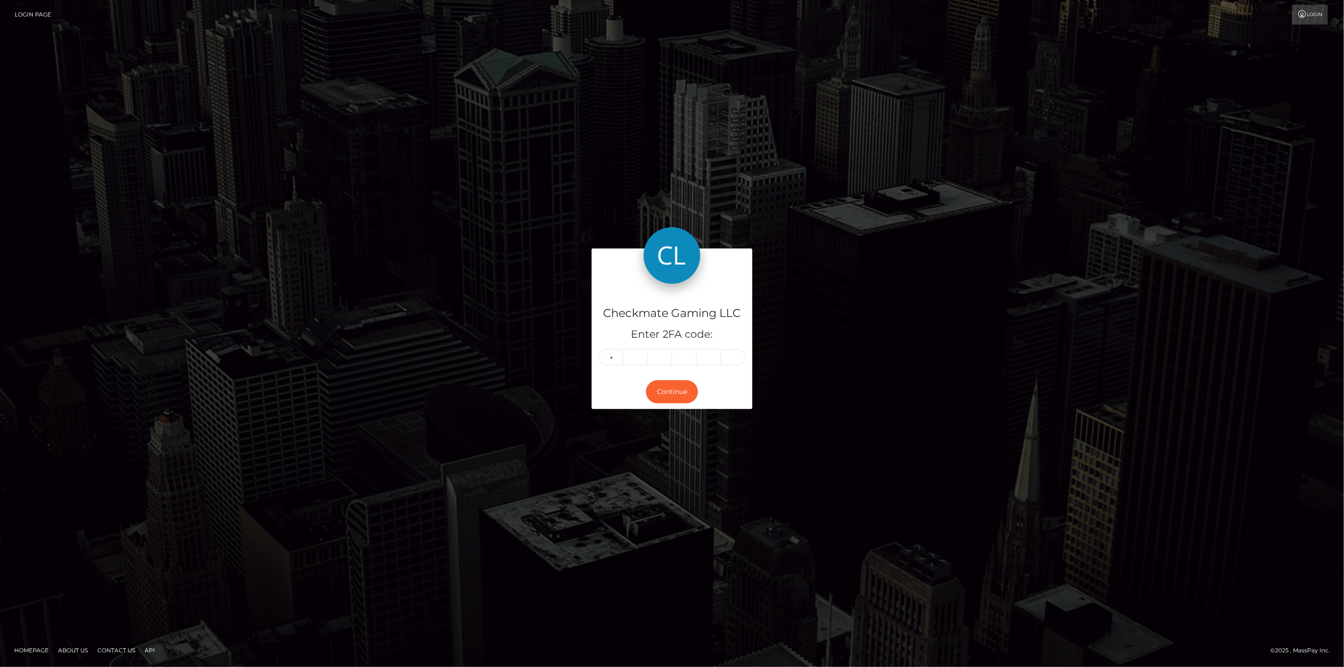
type input "9"
type input "6"
type input "3"
type input "8"
type input "4"
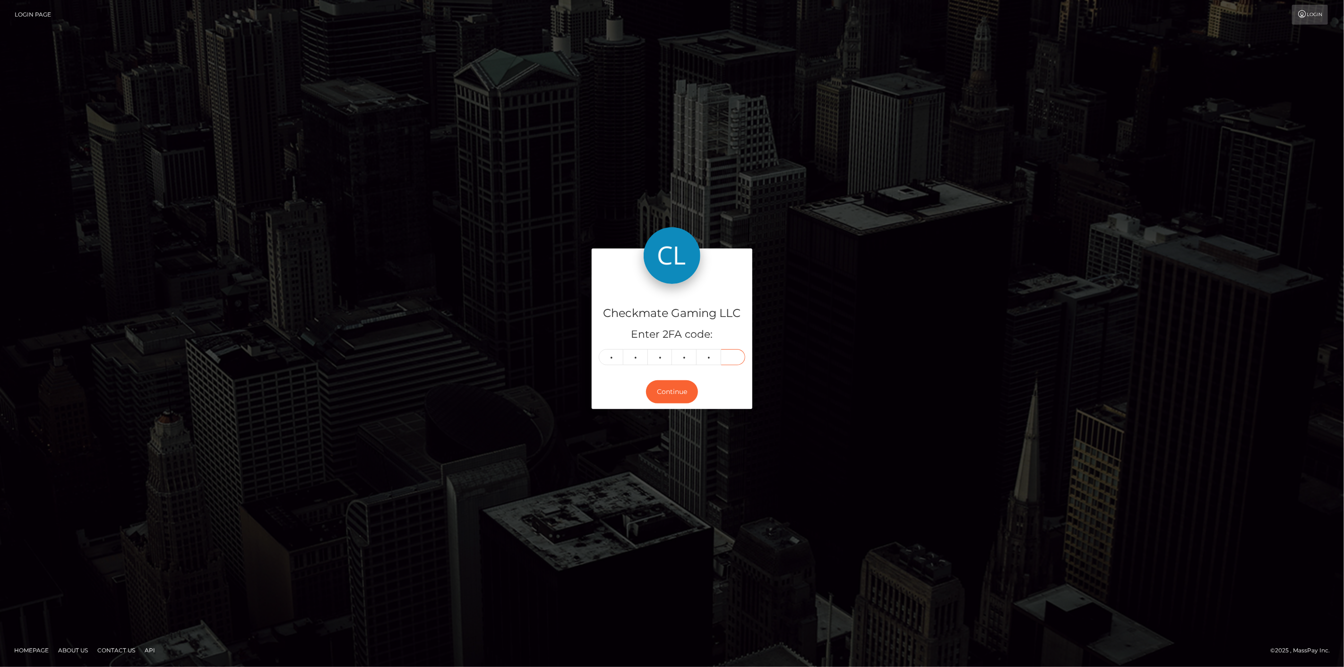
type input "1"
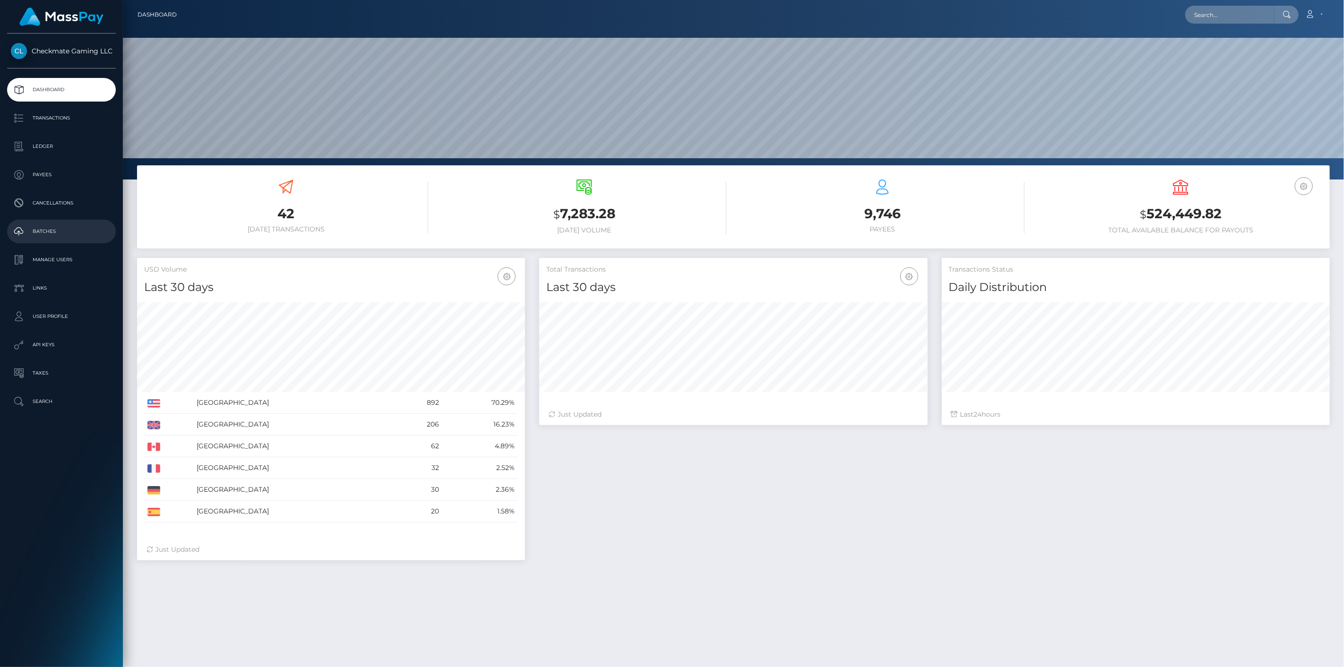
scroll to position [167, 388]
click at [44, 181] on p "Payees" at bounding box center [61, 175] width 101 height 14
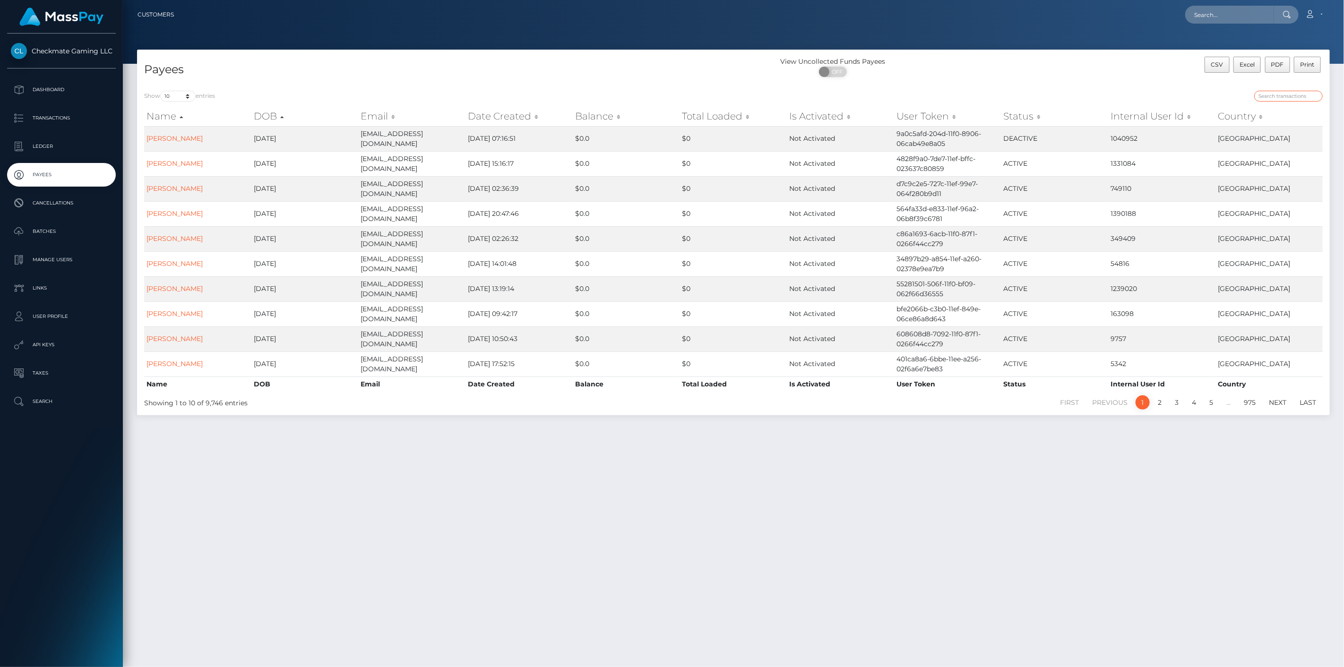
click at [1307, 92] on input "search" at bounding box center [1288, 96] width 69 height 11
paste input "515133"
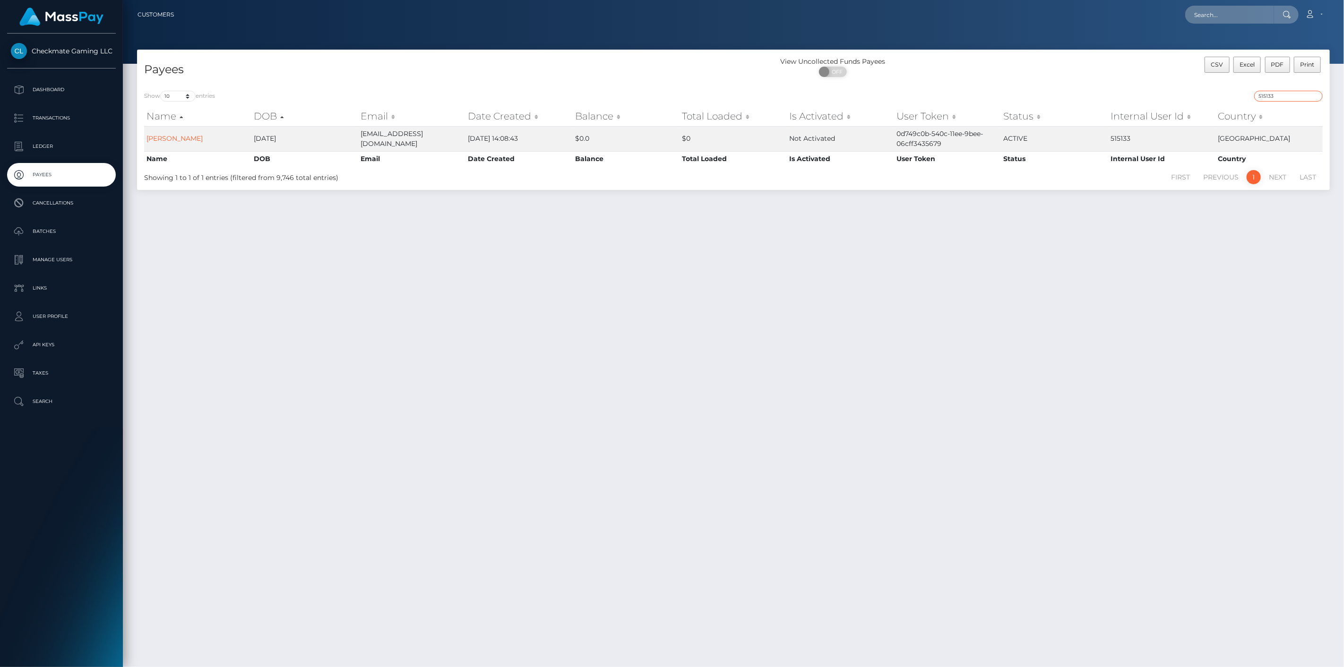
drag, startPoint x: 1287, startPoint y: 98, endPoint x: 1235, endPoint y: 106, distance: 52.6
click at [1236, 101] on div "515133" at bounding box center [1031, 97] width 582 height 13
paste input "3438"
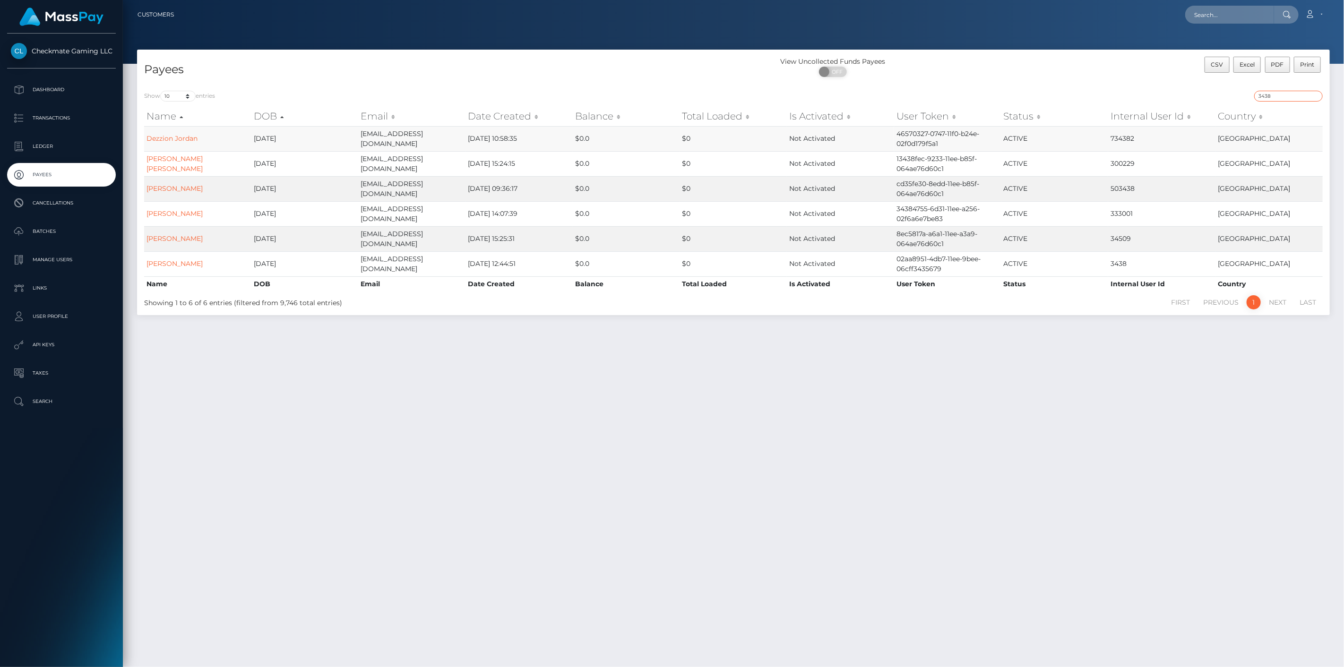
type input "3438"
drag, startPoint x: 153, startPoint y: 264, endPoint x: 158, endPoint y: 258, distance: 7.7
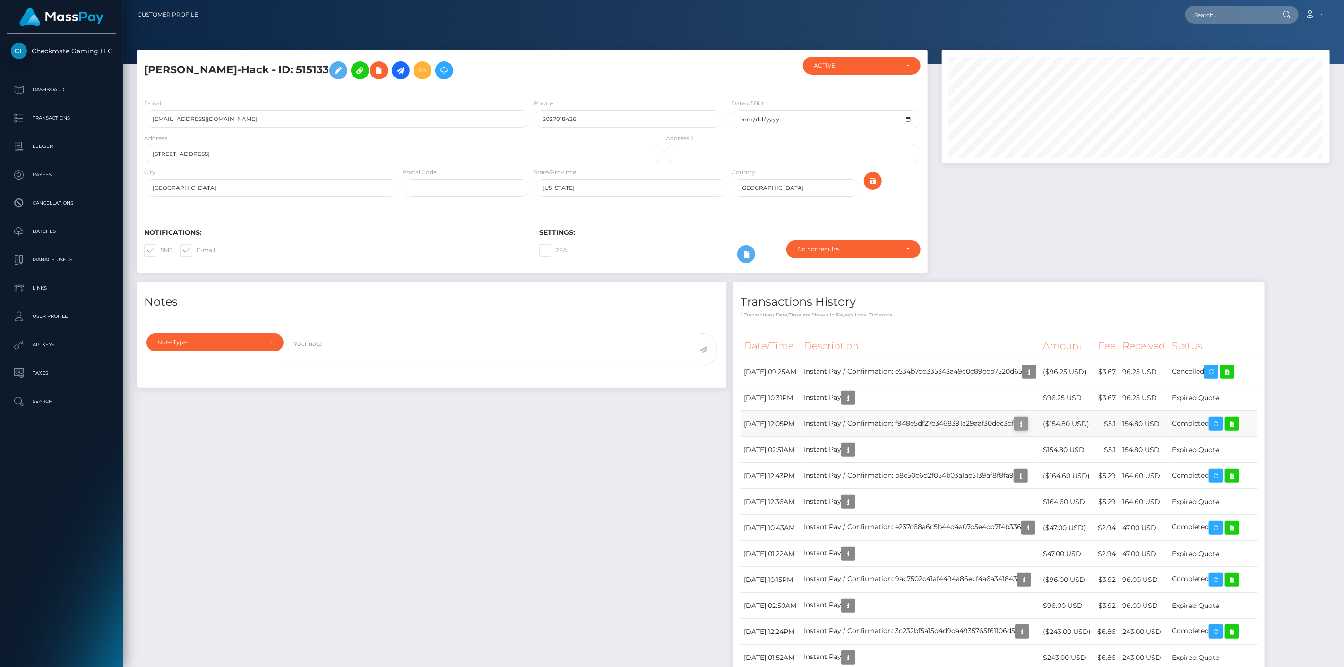
scroll to position [113, 388]
click at [1027, 426] on icon "button" at bounding box center [1020, 424] width 11 height 12
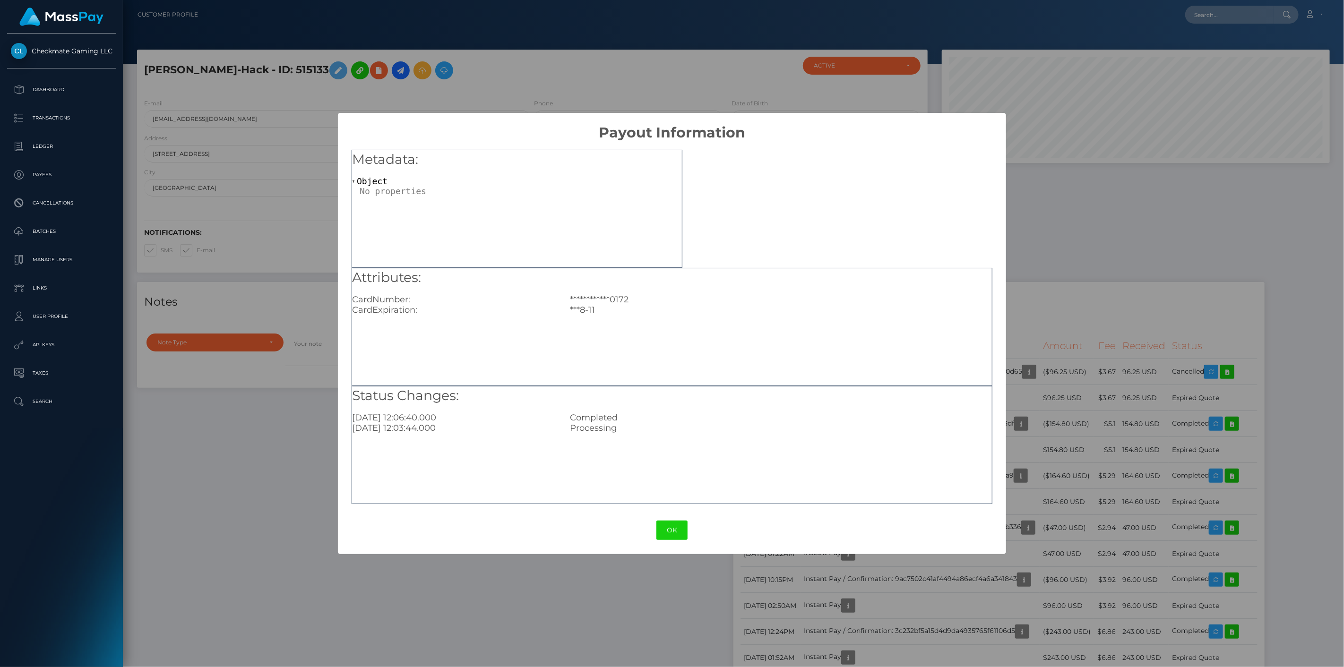
click at [1073, 374] on div "**********" at bounding box center [672, 333] width 1344 height 667
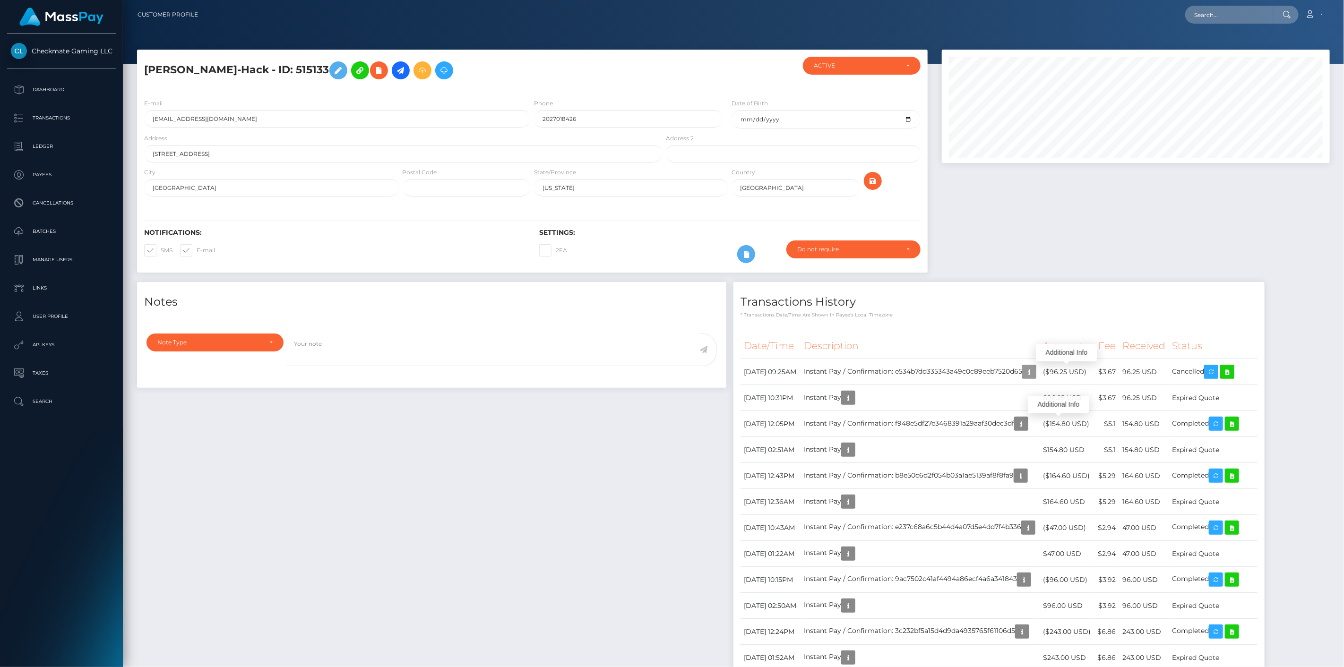
click at [1035, 374] on icon "button" at bounding box center [1028, 372] width 11 height 12
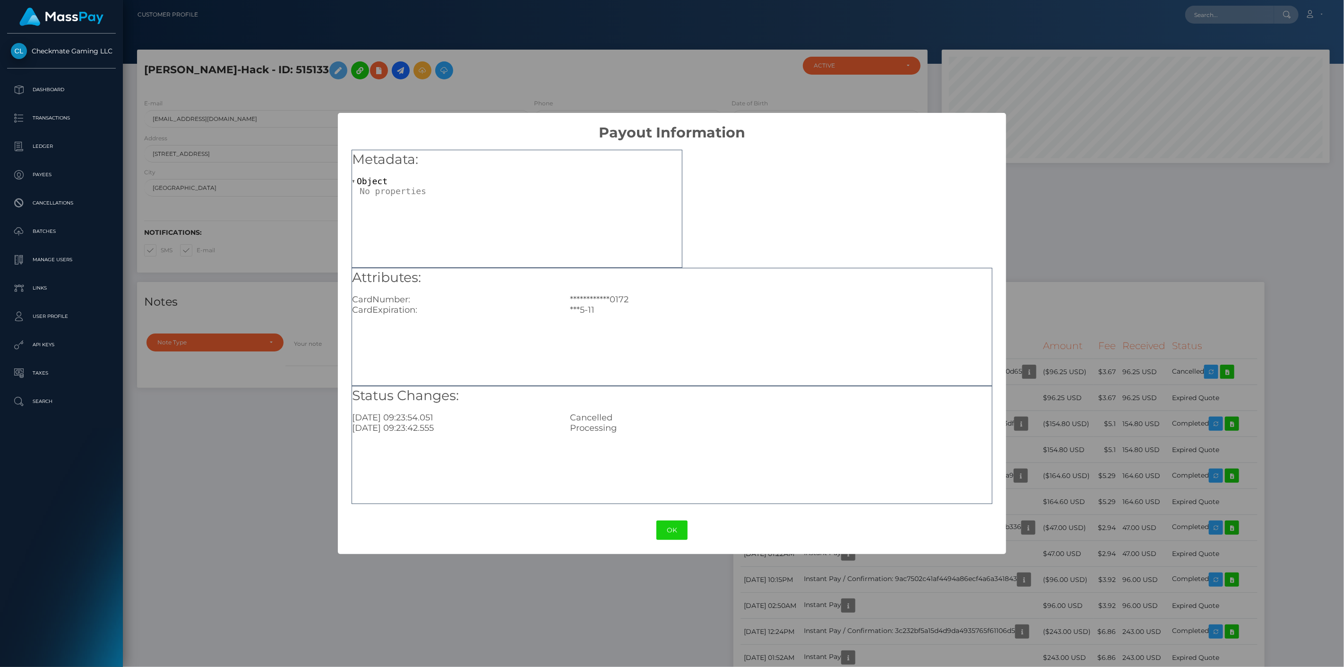
drag, startPoint x: 1048, startPoint y: 293, endPoint x: 1023, endPoint y: 298, distance: 25.5
click at [1049, 293] on div "**********" at bounding box center [672, 333] width 1344 height 667
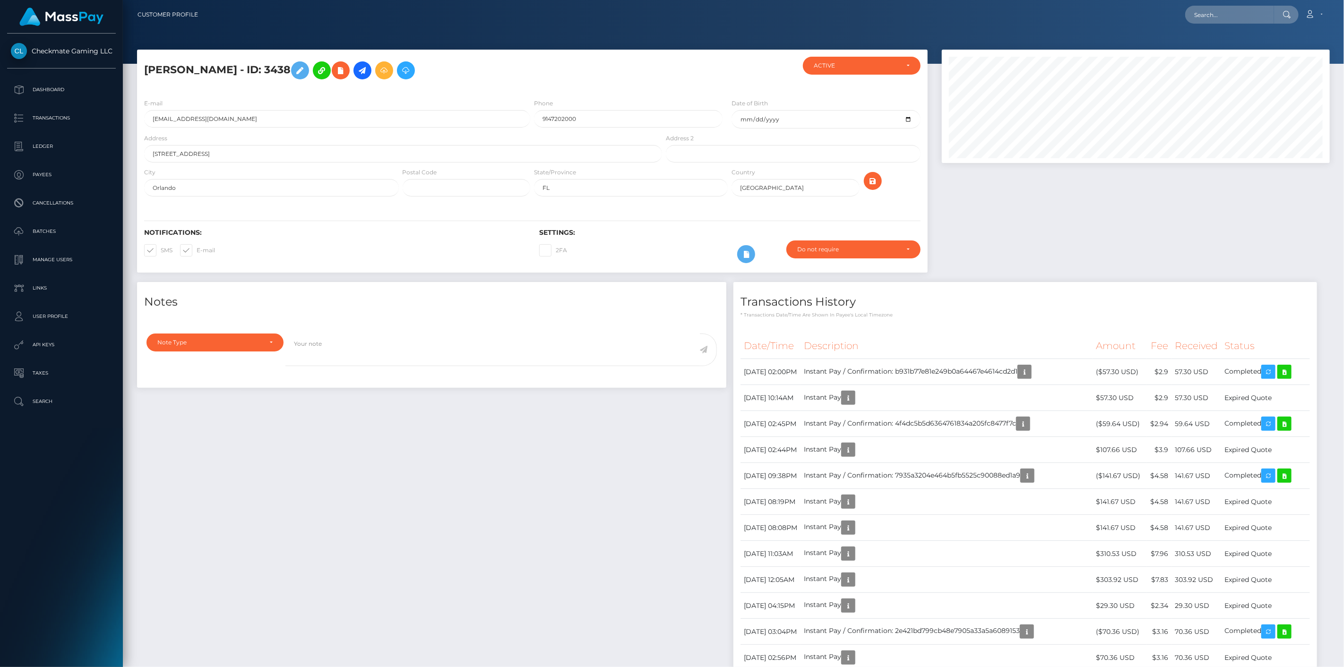
scroll to position [113, 388]
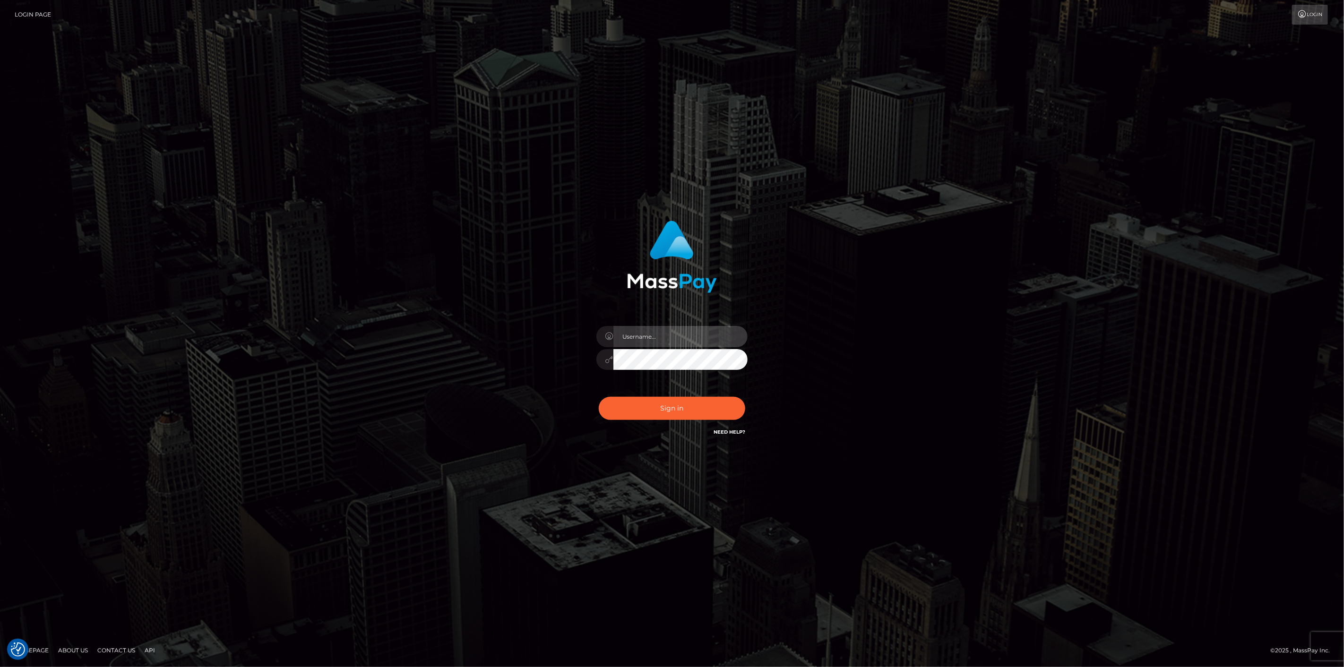
type input "[DOMAIN_NAME]"
click at [36, 367] on div "scott.cm Sign in" at bounding box center [672, 334] width 1344 height 382
drag, startPoint x: 687, startPoint y: 403, endPoint x: 681, endPoint y: 403, distance: 5.7
click at [681, 403] on button "Sign in" at bounding box center [672, 408] width 146 height 23
type input "scott.cm"
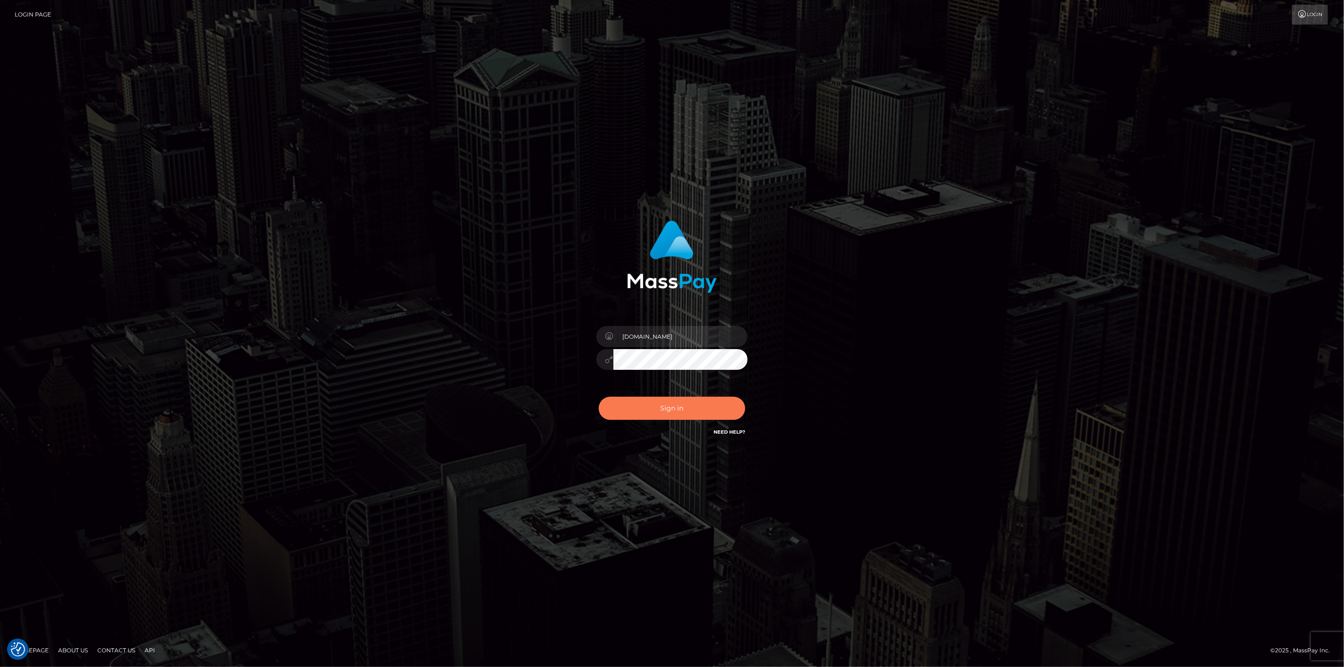
click at [700, 400] on button "Sign in" at bounding box center [672, 408] width 146 height 23
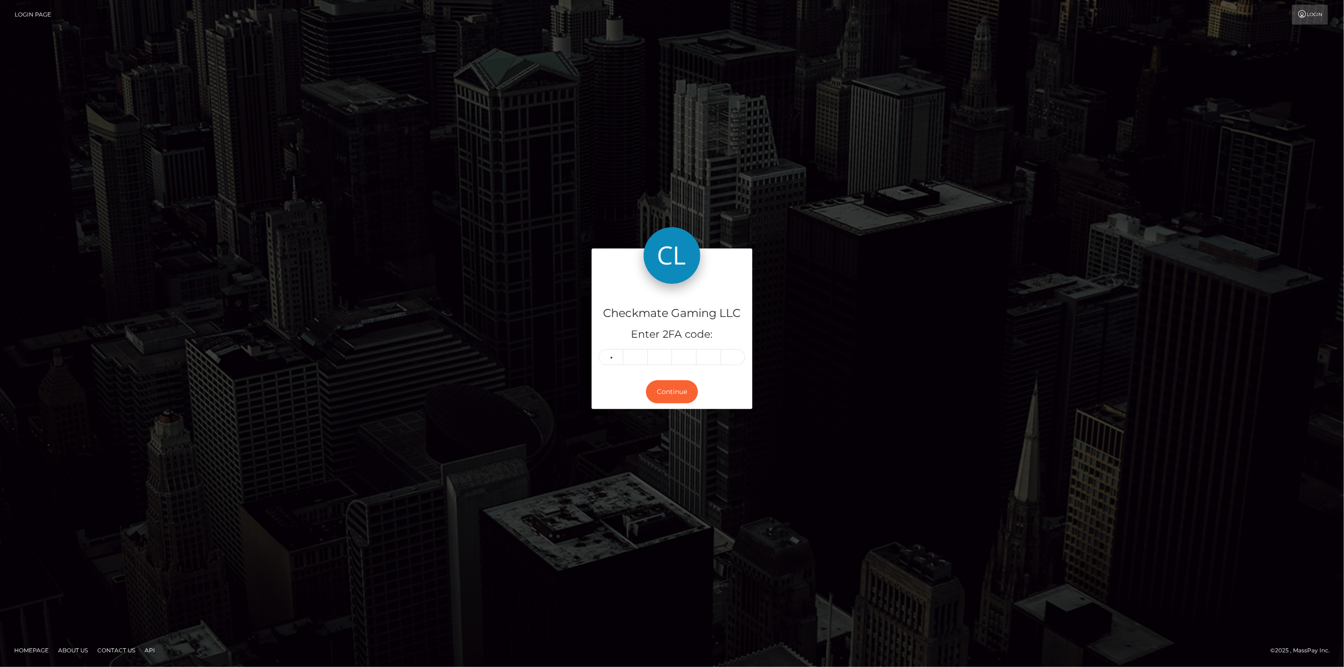
type input "8"
type input "0"
type input "7"
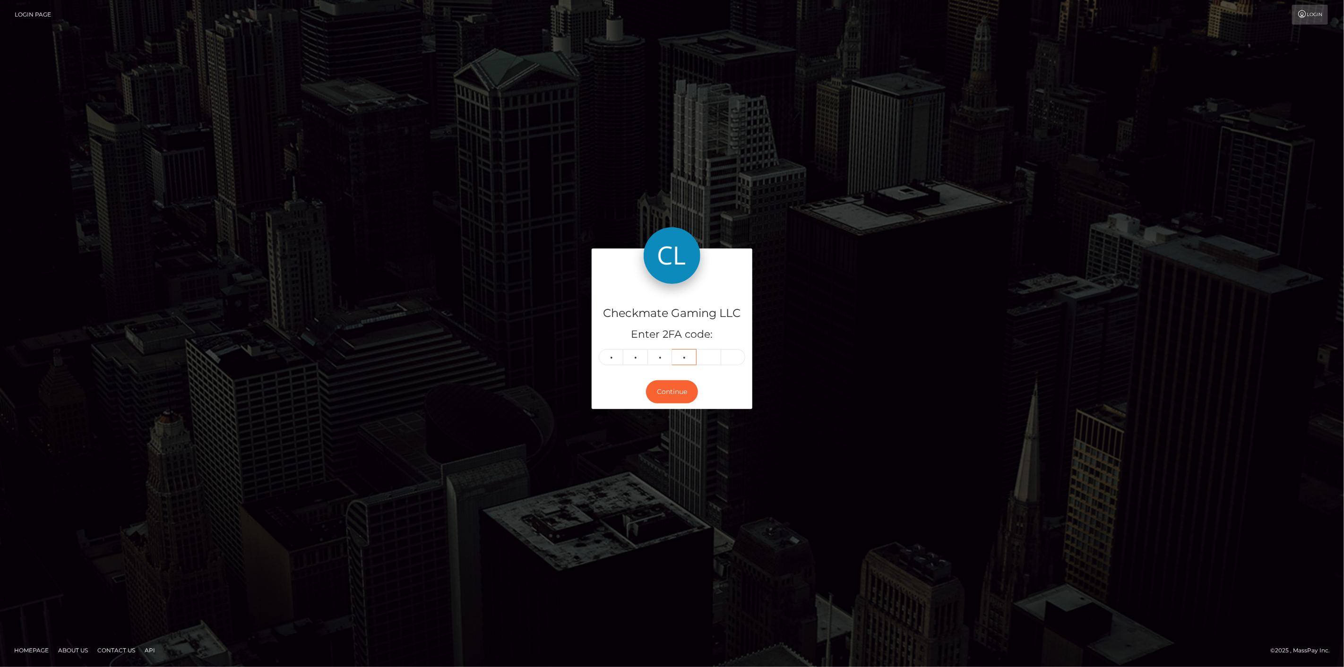
type input "0"
type input "9"
type input "1"
click at [685, 400] on button "Continue" at bounding box center [672, 391] width 52 height 23
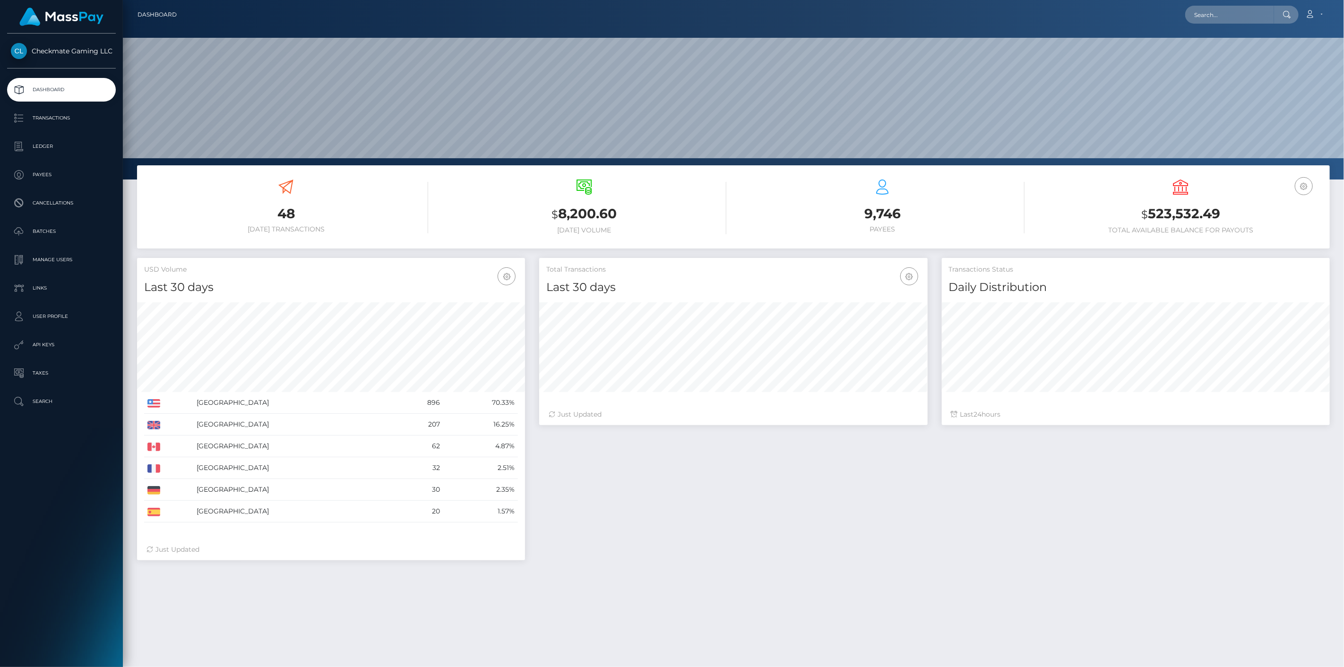
scroll to position [167, 388]
click at [49, 176] on p "Payees" at bounding box center [61, 175] width 101 height 14
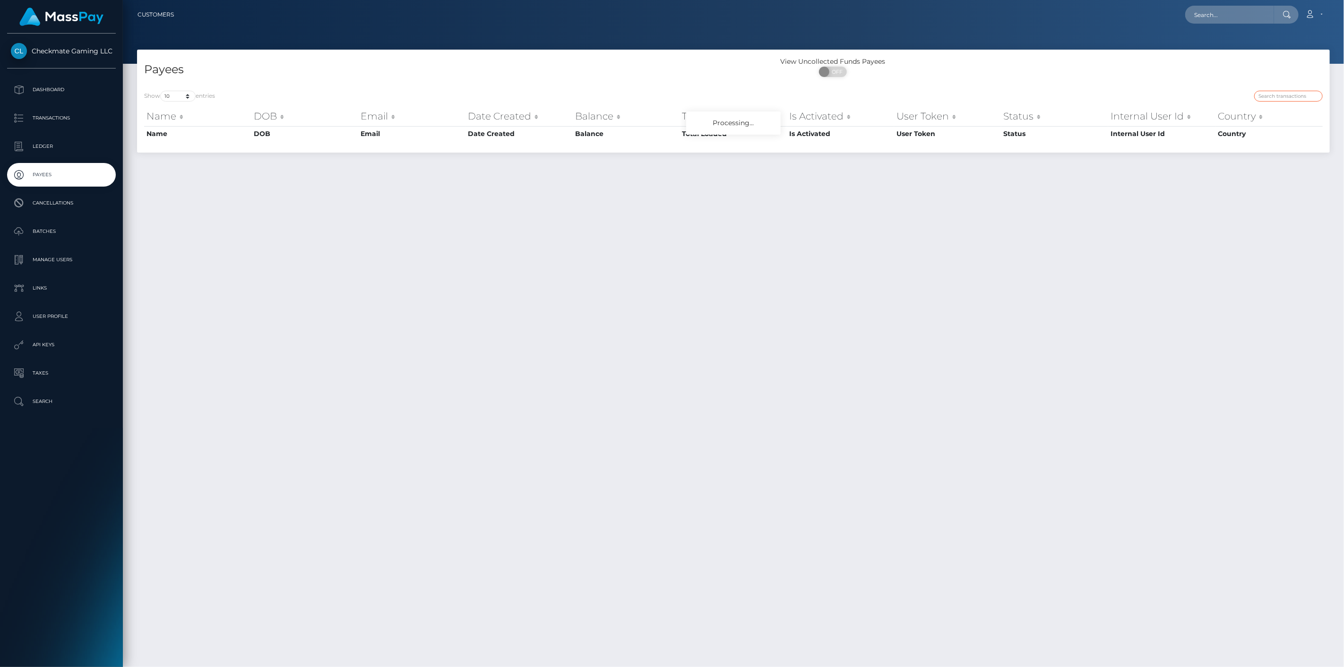
click at [1301, 98] on input "search" at bounding box center [1288, 96] width 69 height 11
paste input "17162"
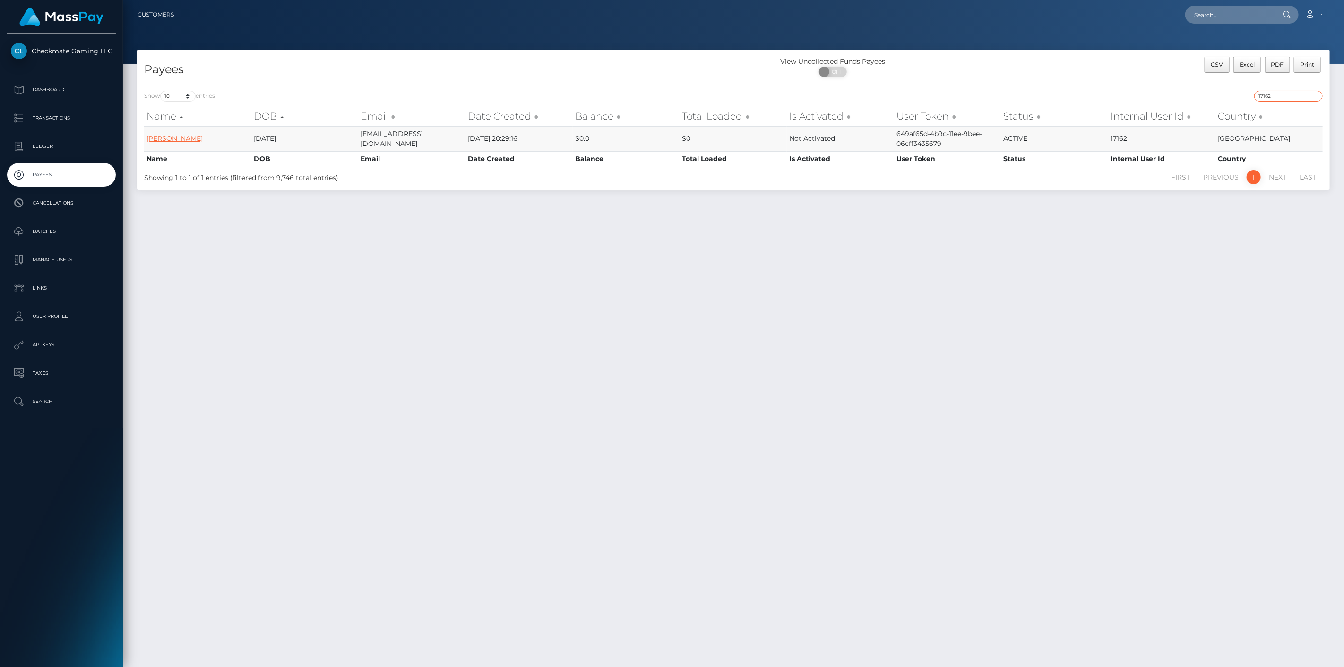
type input "17162"
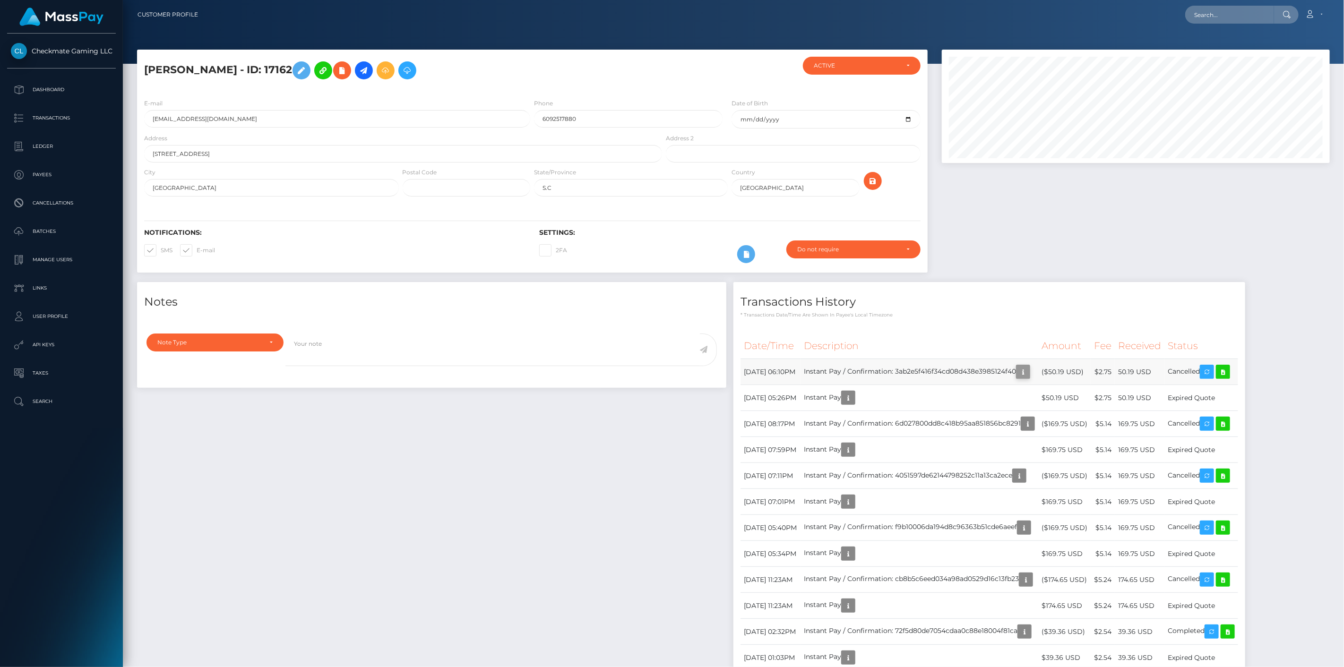
scroll to position [113, 388]
click at [1029, 371] on icon "button" at bounding box center [1022, 372] width 11 height 12
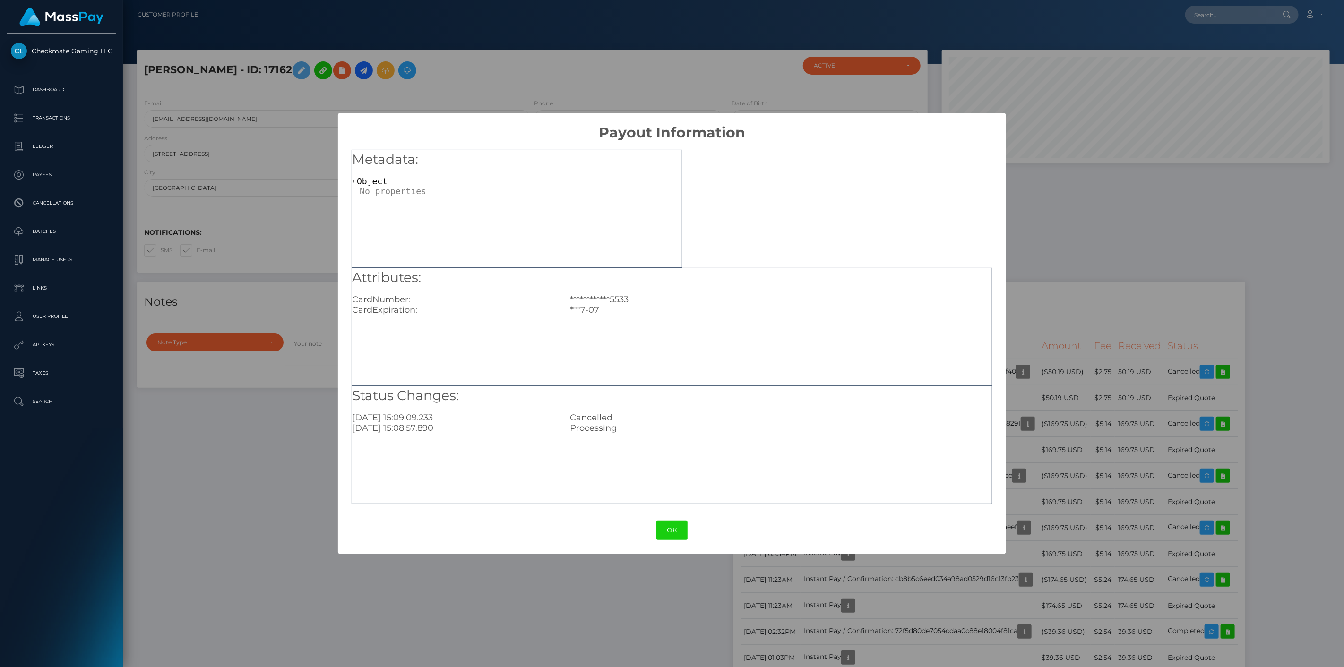
click at [1073, 343] on div "**********" at bounding box center [672, 333] width 1344 height 667
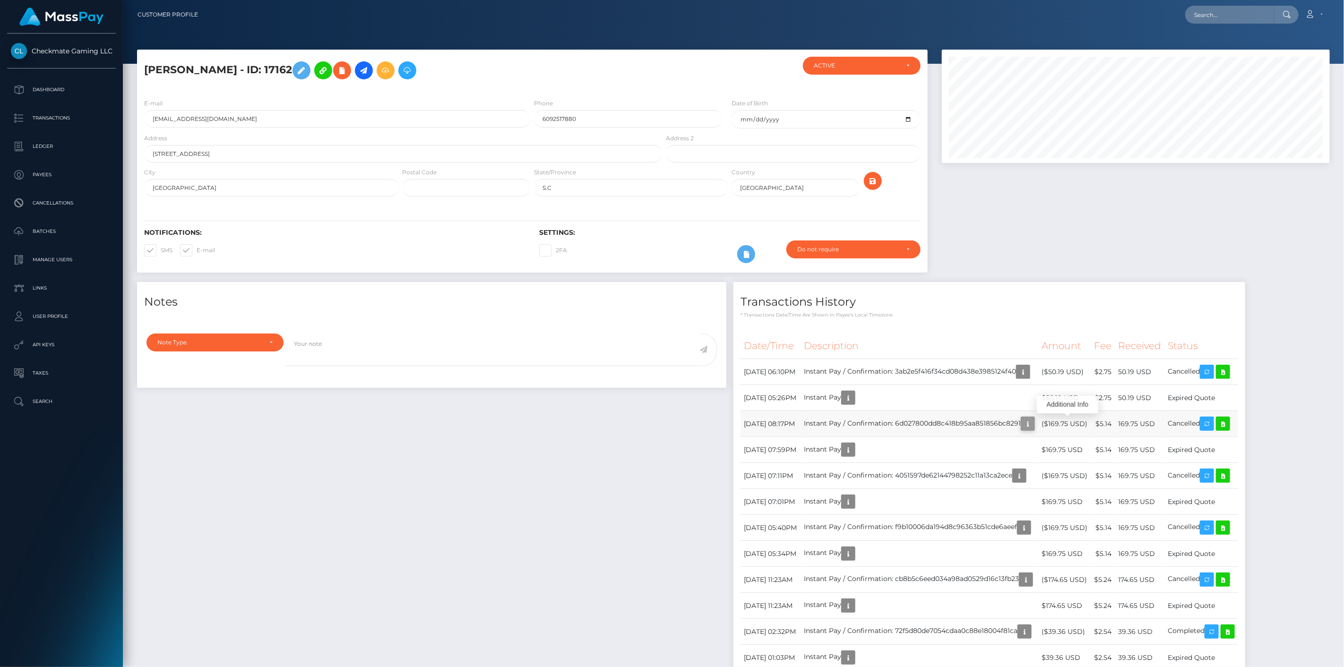
click at [1033, 425] on icon "button" at bounding box center [1027, 424] width 11 height 12
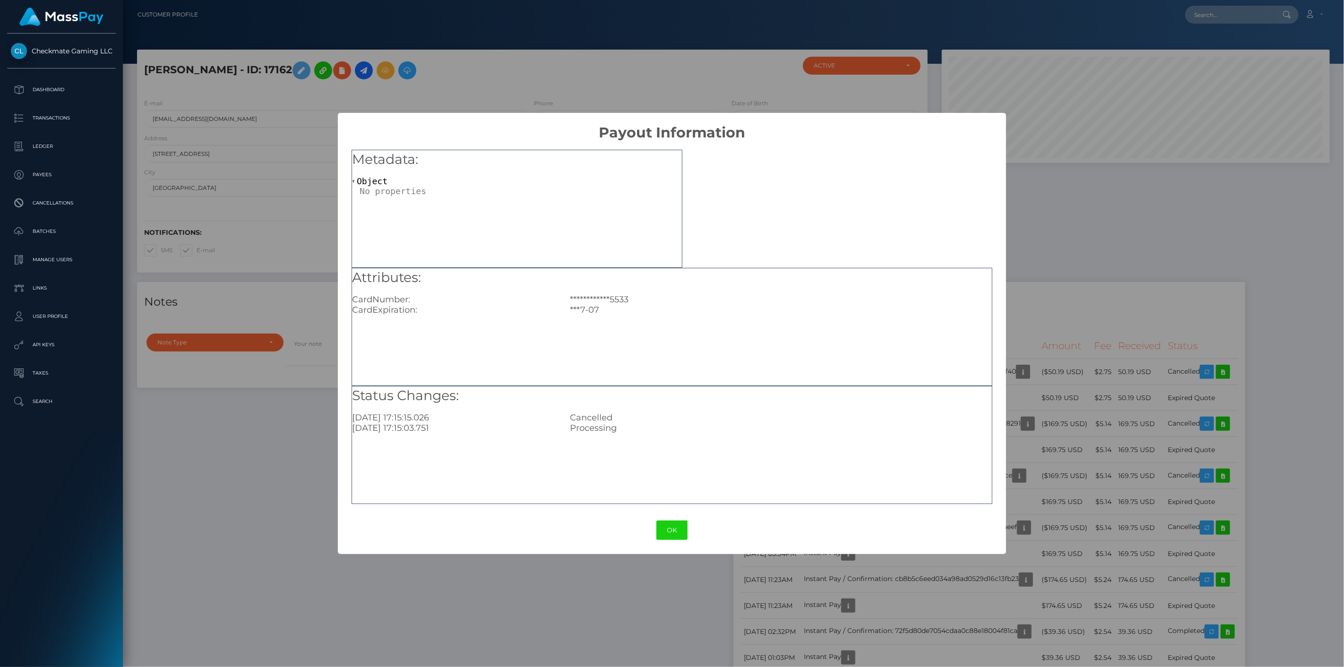
click at [1071, 370] on div "**********" at bounding box center [672, 333] width 1344 height 667
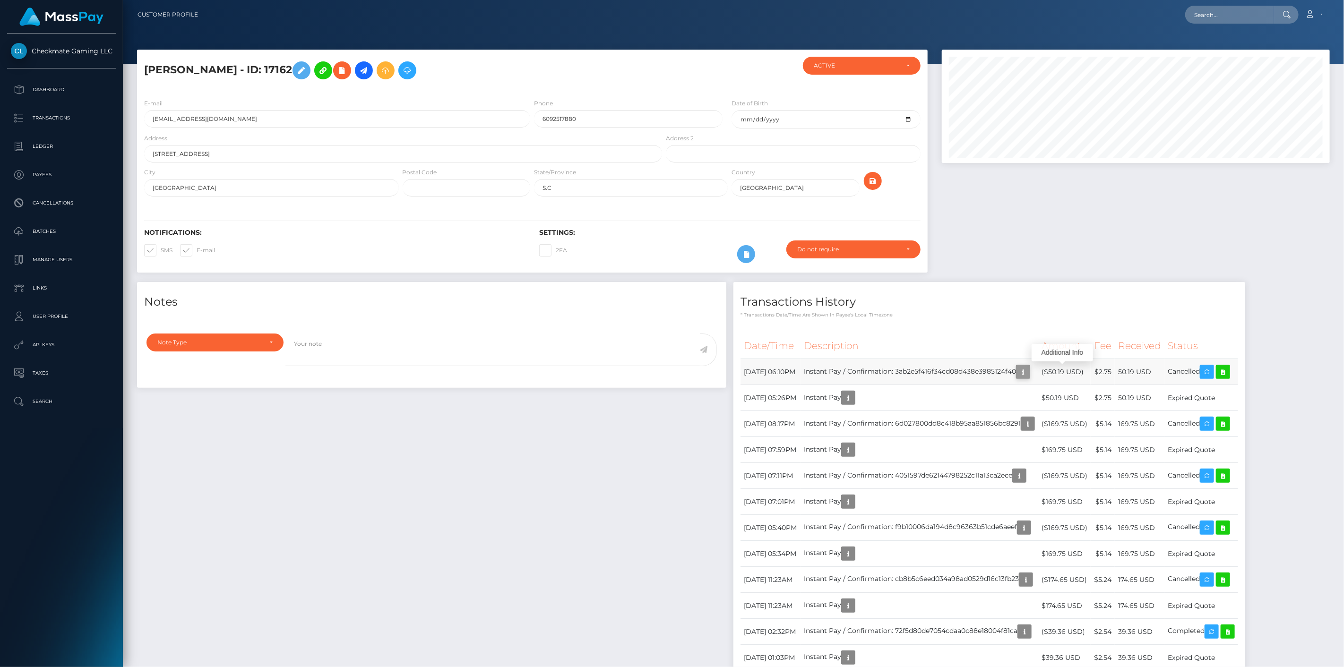
click at [1029, 369] on icon "button" at bounding box center [1022, 372] width 11 height 12
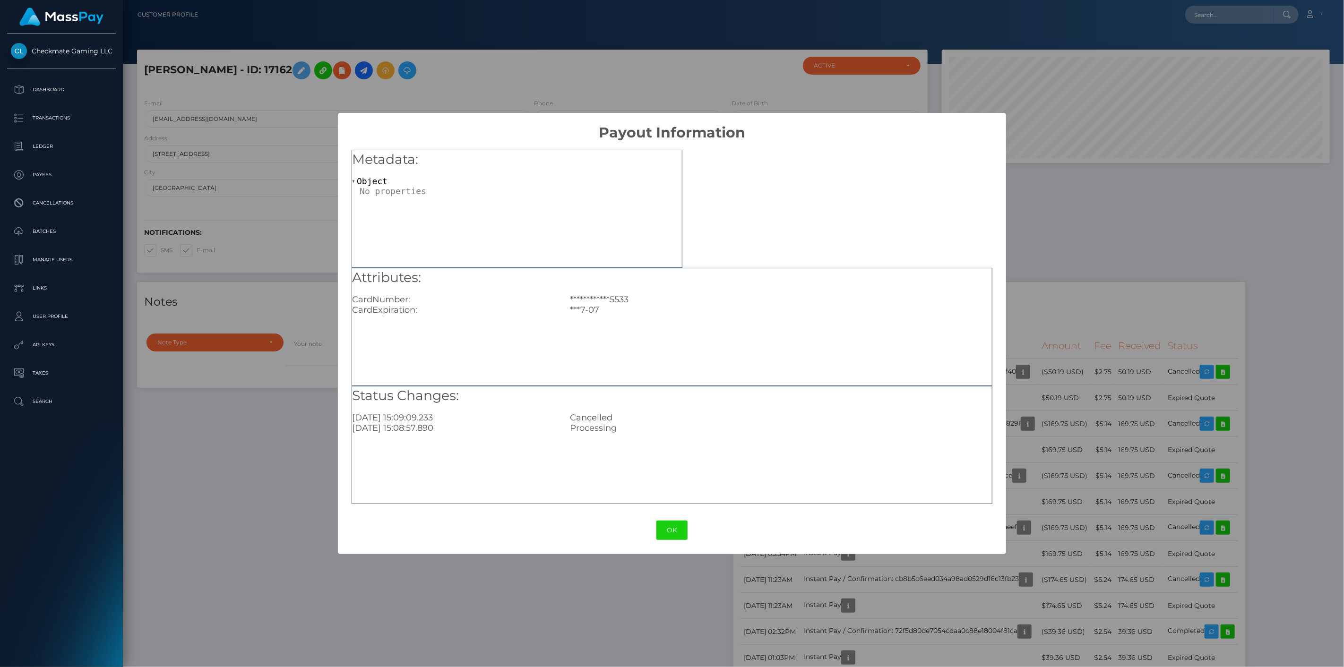
click at [1066, 368] on div "**********" at bounding box center [672, 333] width 1344 height 667
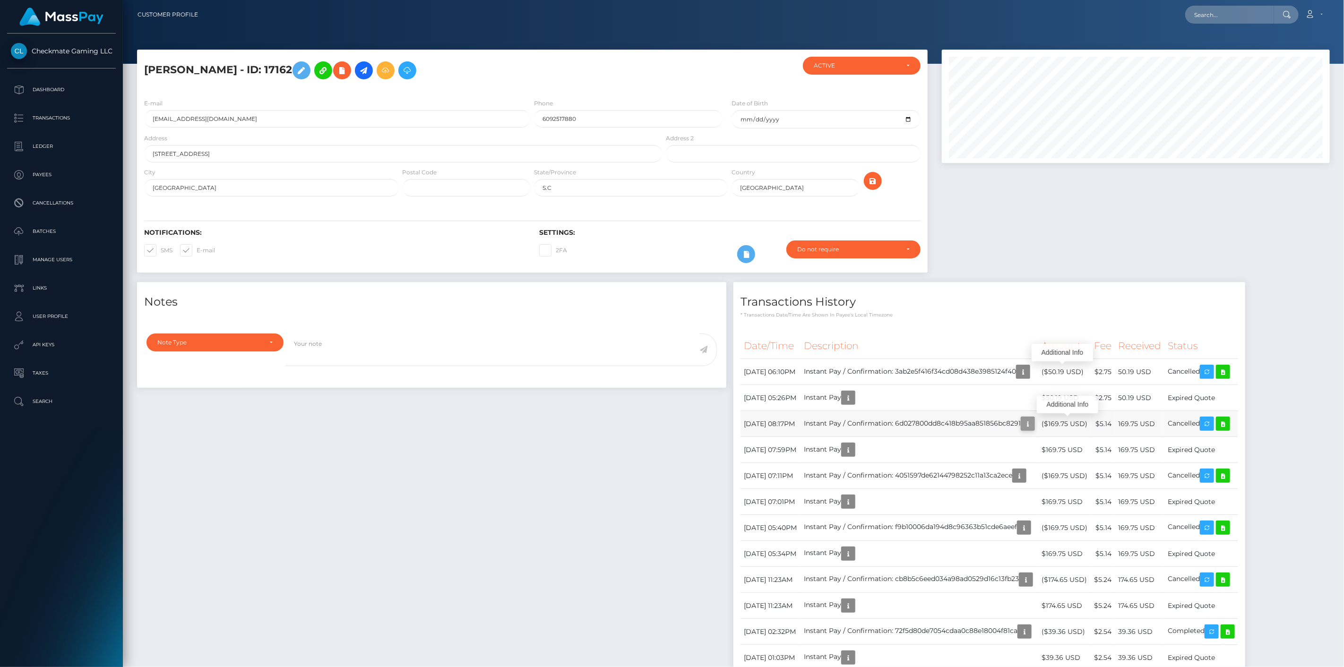
click at [1033, 421] on icon "button" at bounding box center [1027, 424] width 11 height 12
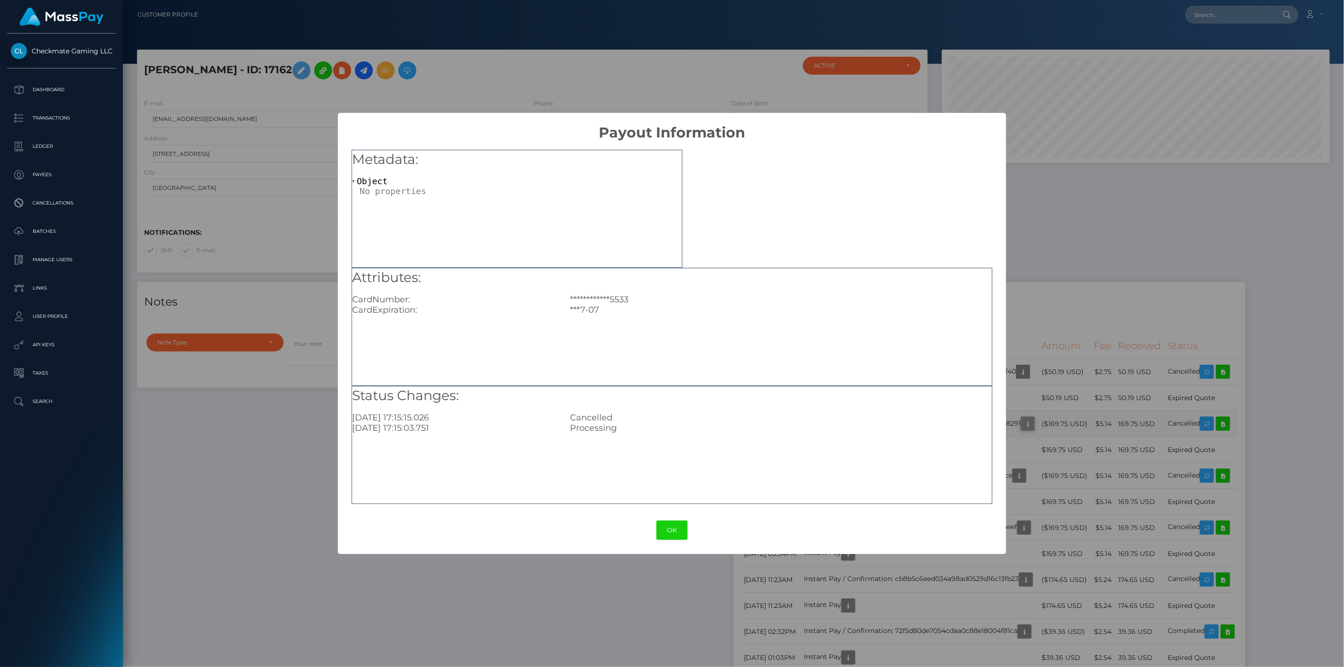
click at [1076, 421] on div "**********" at bounding box center [672, 333] width 1344 height 667
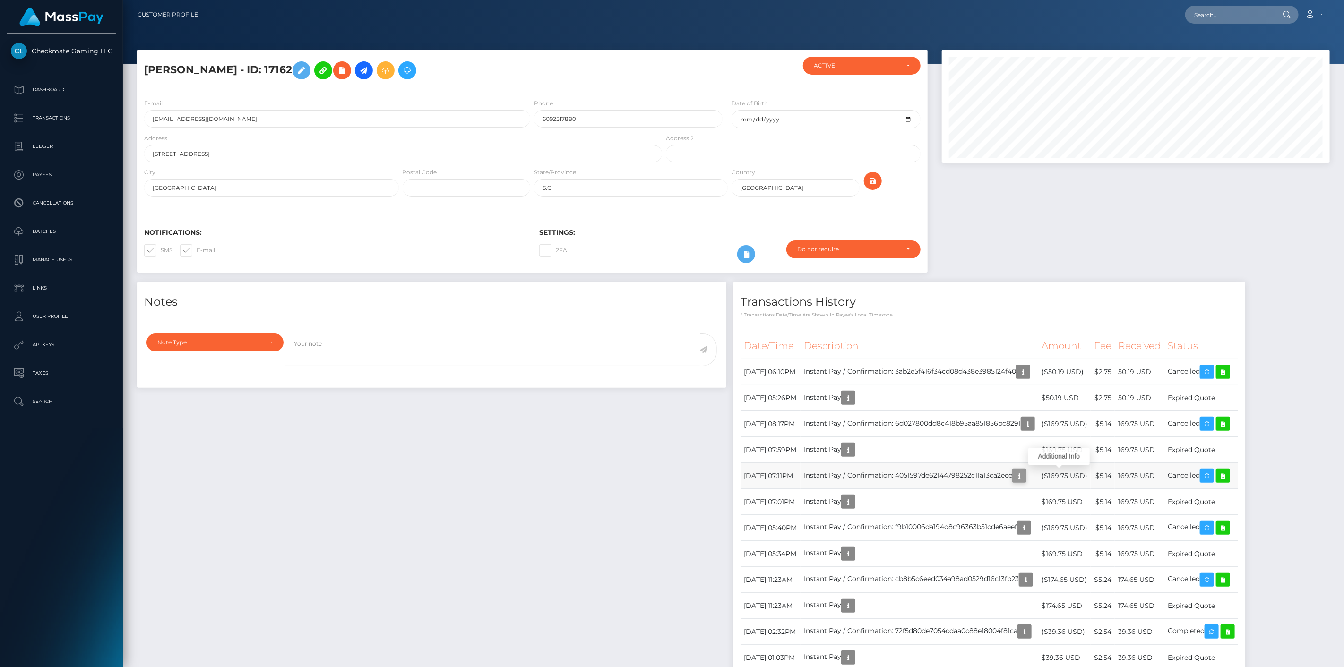
click at [1025, 475] on icon "button" at bounding box center [1018, 476] width 11 height 12
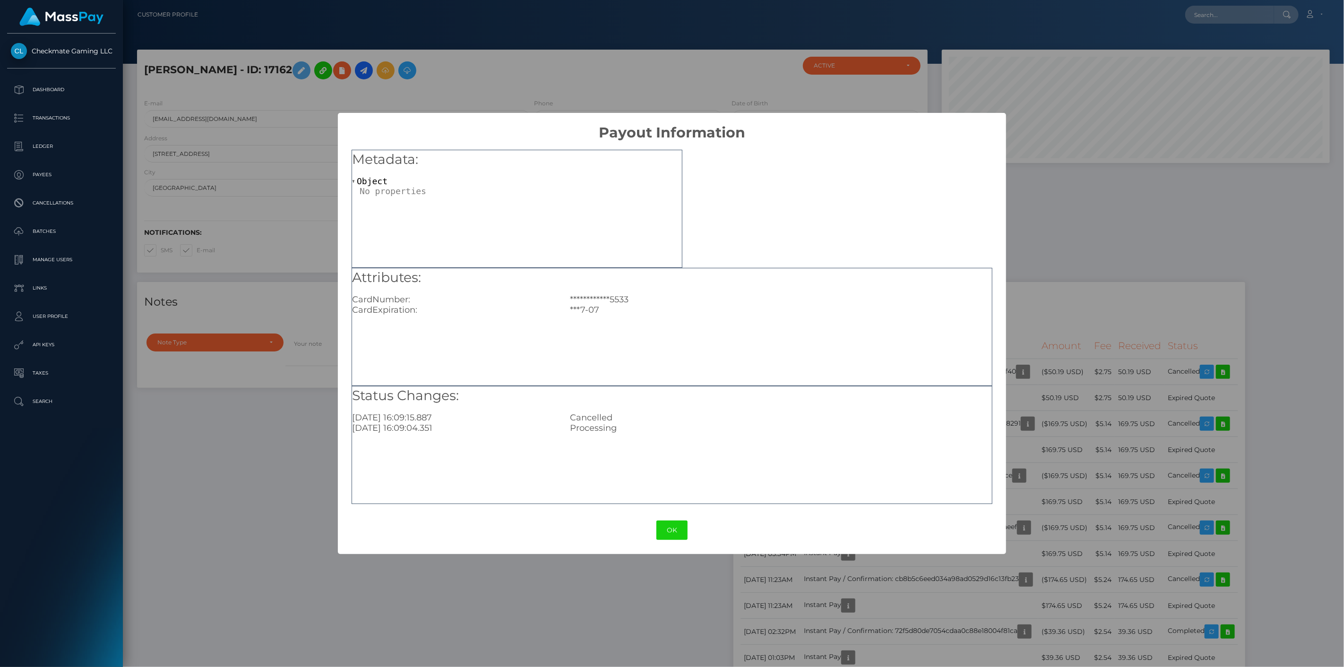
click at [1080, 541] on div "**********" at bounding box center [672, 333] width 1344 height 667
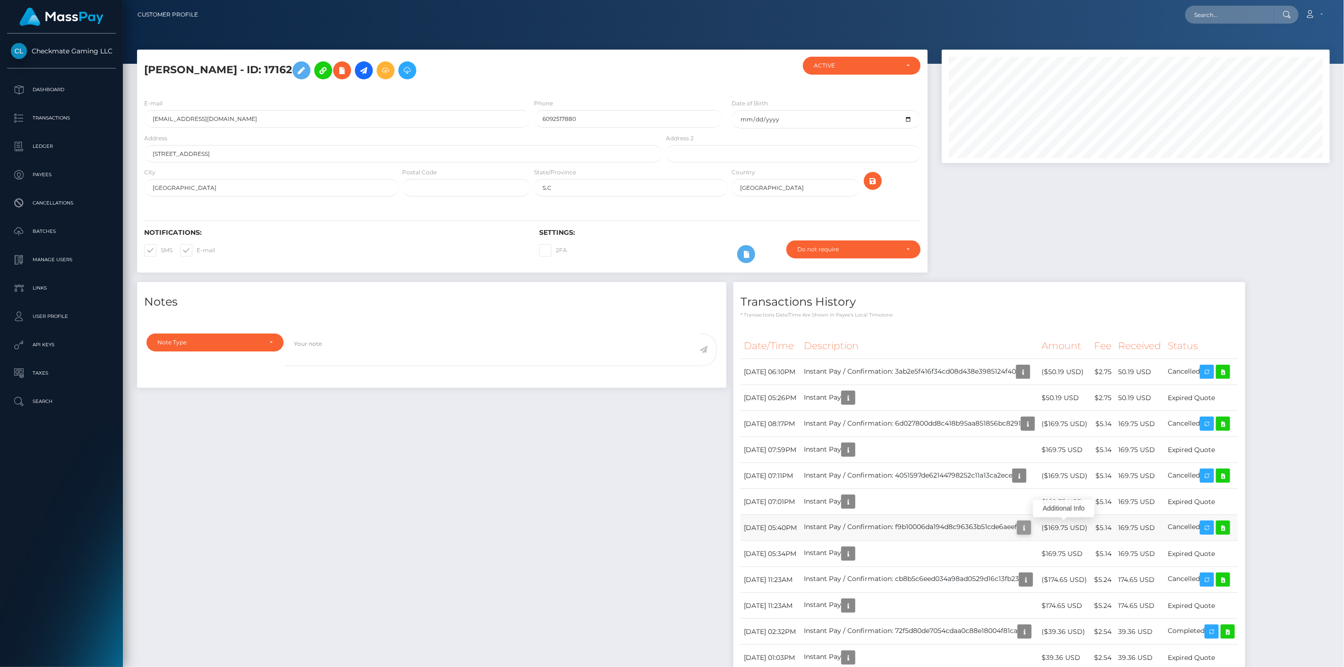
click at [1030, 523] on icon "button" at bounding box center [1023, 528] width 11 height 12
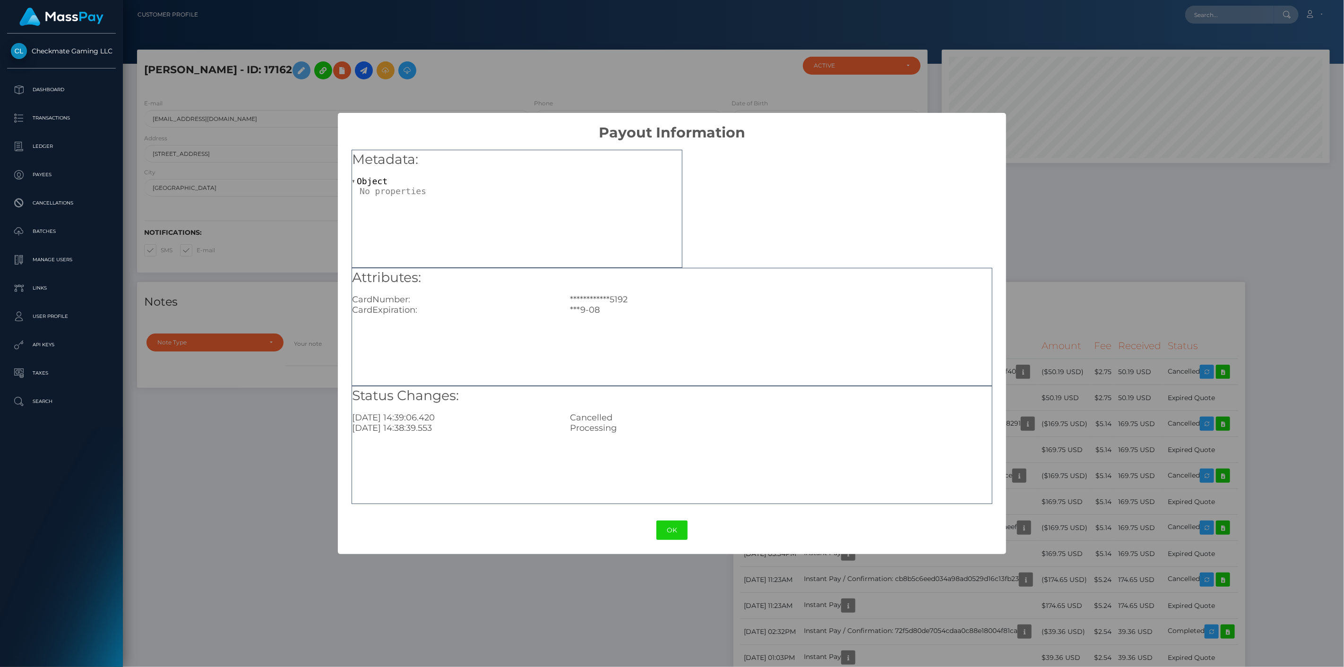
click at [1053, 289] on div "**********" at bounding box center [672, 333] width 1344 height 667
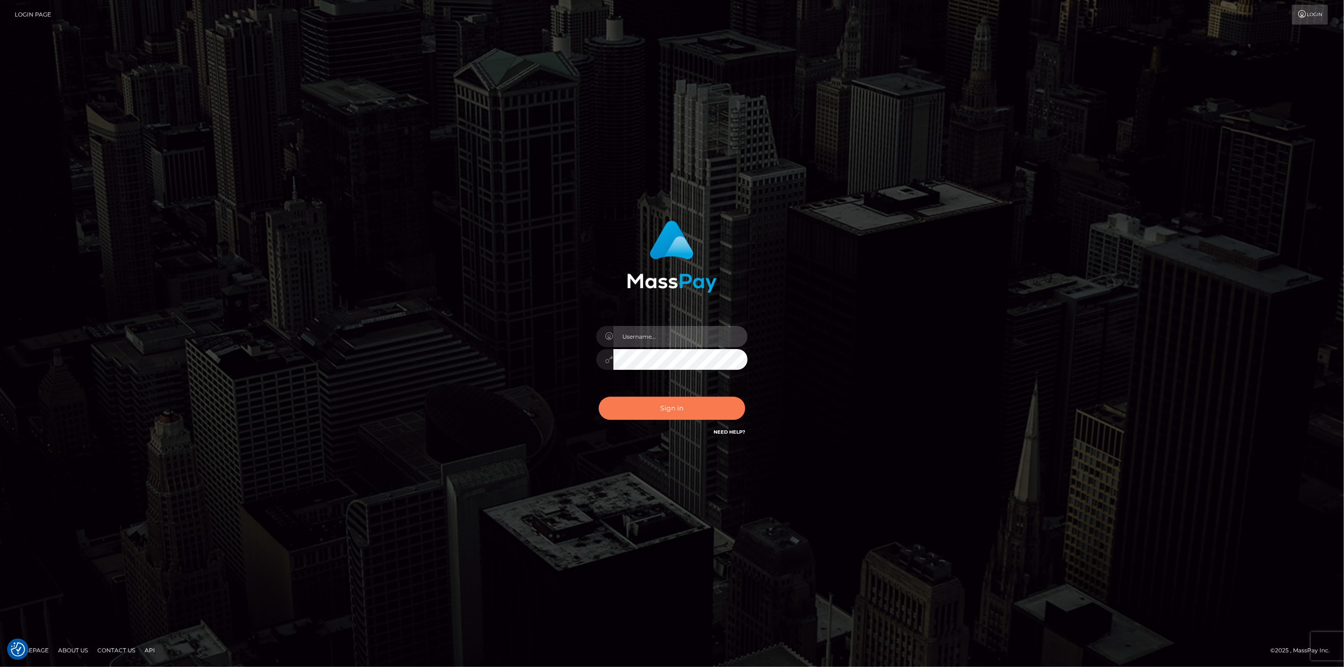
type input "scott.cm"
click at [662, 405] on button "Sign in" at bounding box center [672, 408] width 146 height 23
type input "scott.cm"
click at [657, 399] on button "Sign in" at bounding box center [672, 408] width 146 height 23
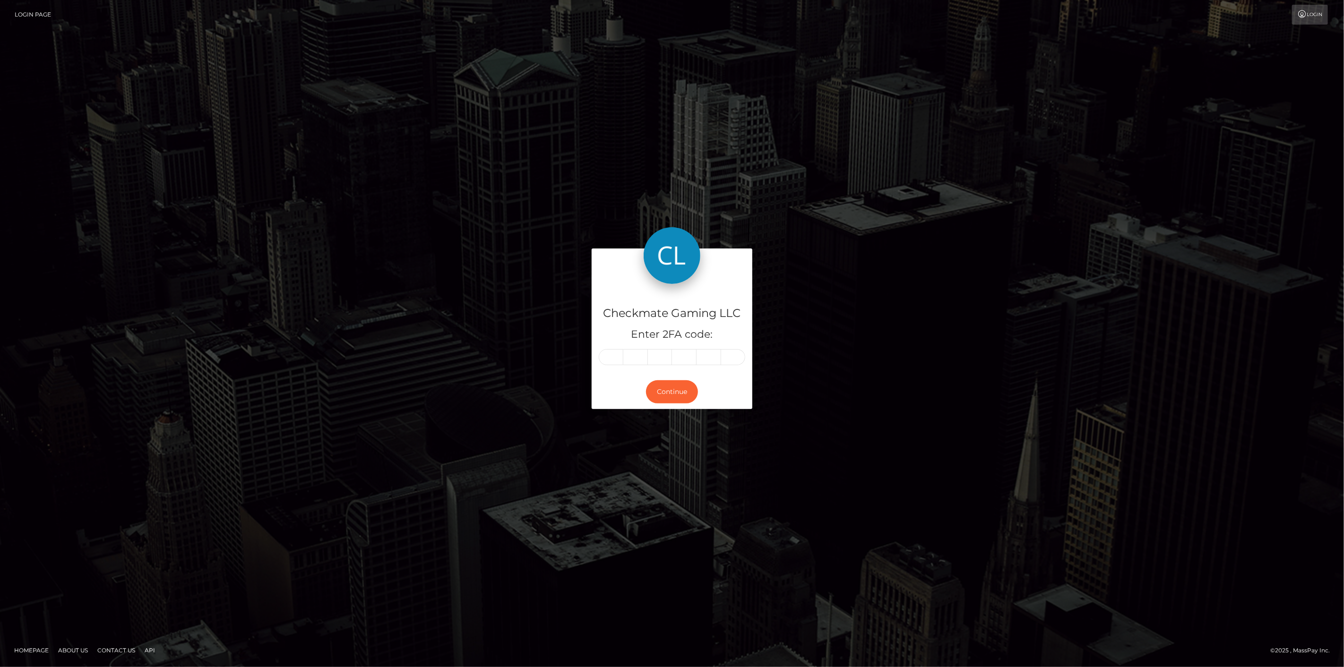
click at [613, 352] on input "text" at bounding box center [611, 357] width 25 height 16
type input "6"
type input "2"
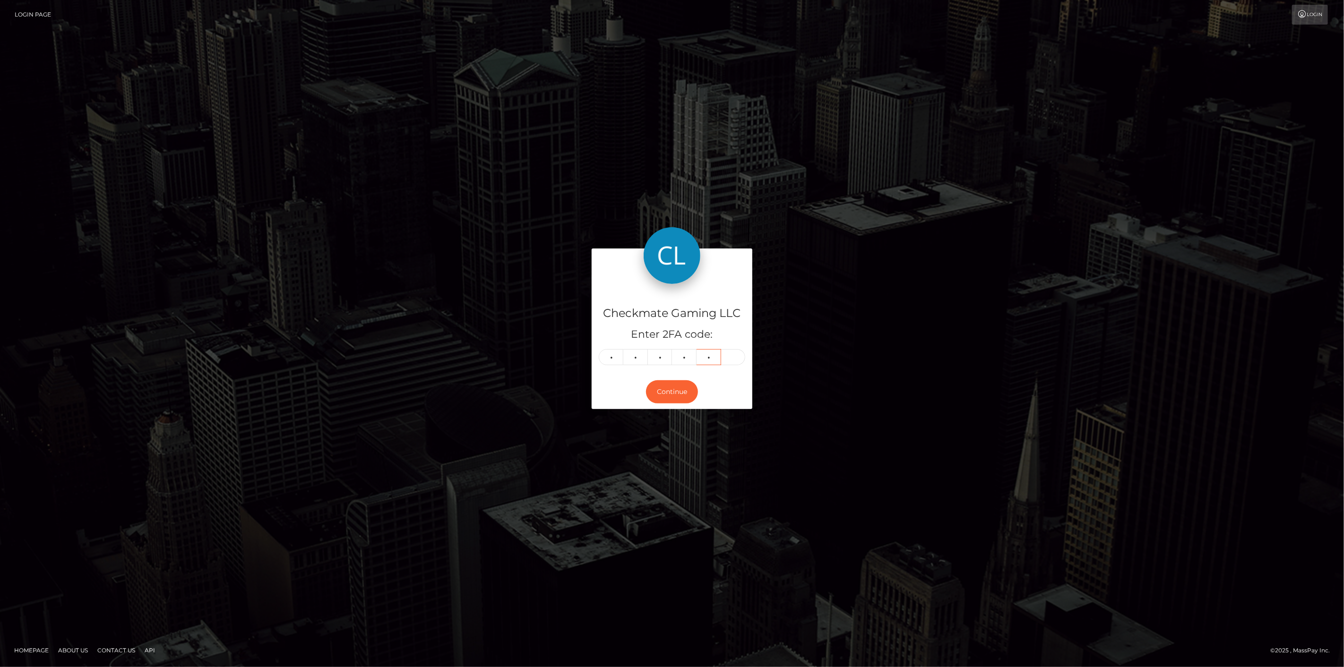
type input "8"
type input "5"
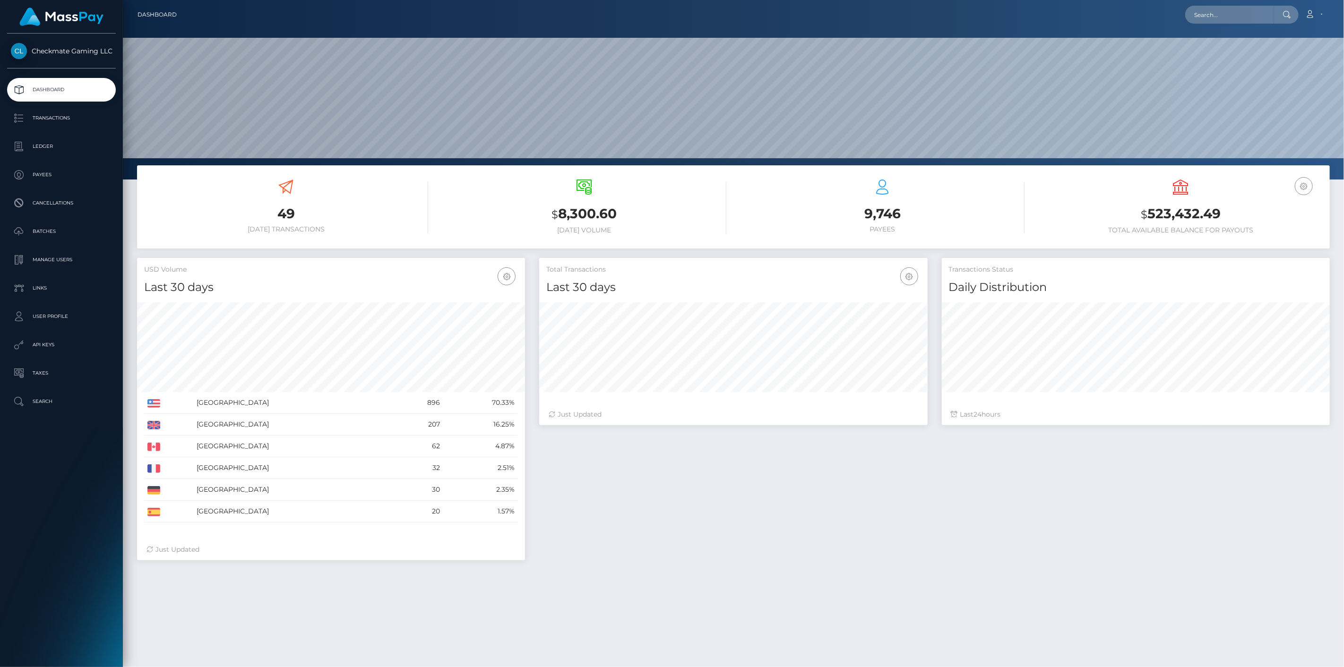
scroll to position [167, 388]
click at [43, 175] on p "Payees" at bounding box center [61, 175] width 101 height 14
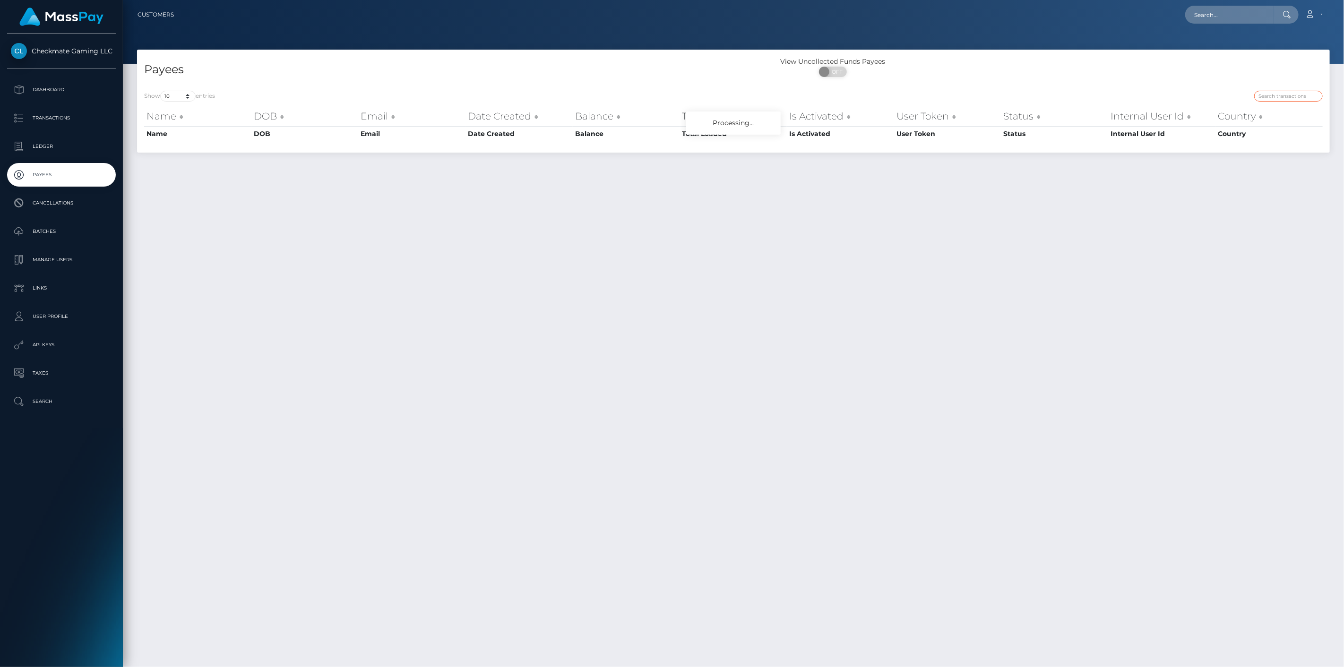
click at [1288, 100] on input "search" at bounding box center [1288, 96] width 69 height 11
paste input "1068956"
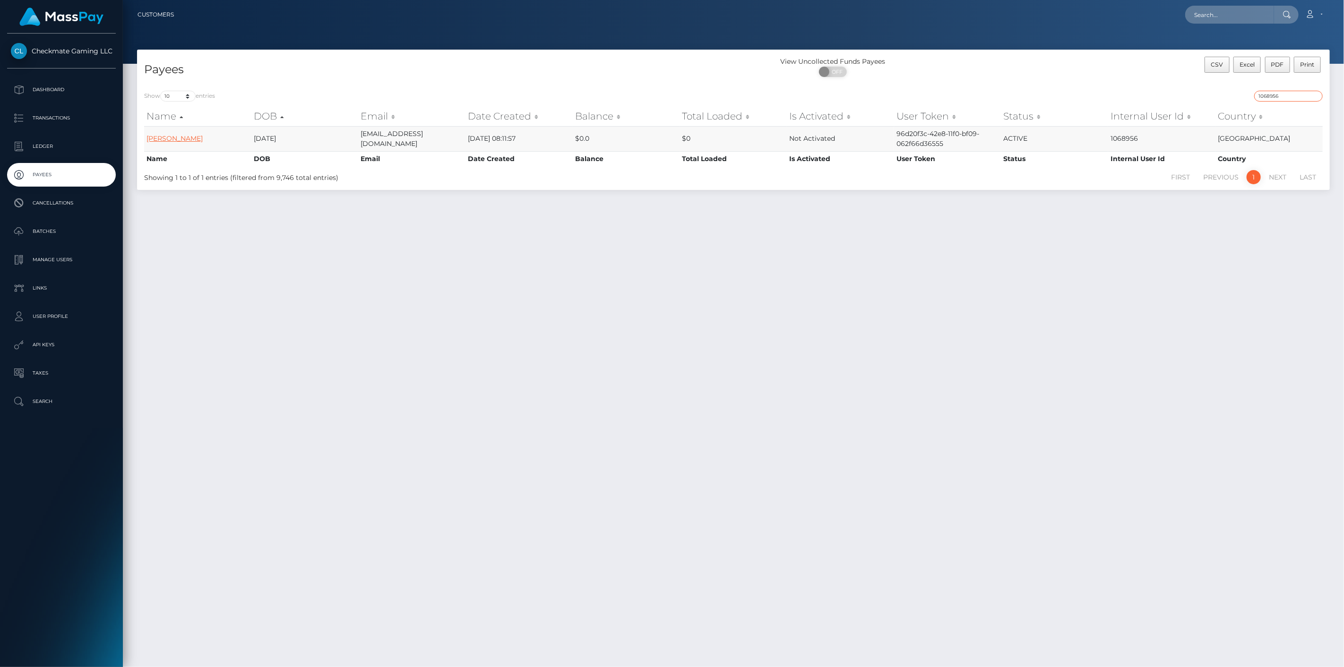
type input "1068956"
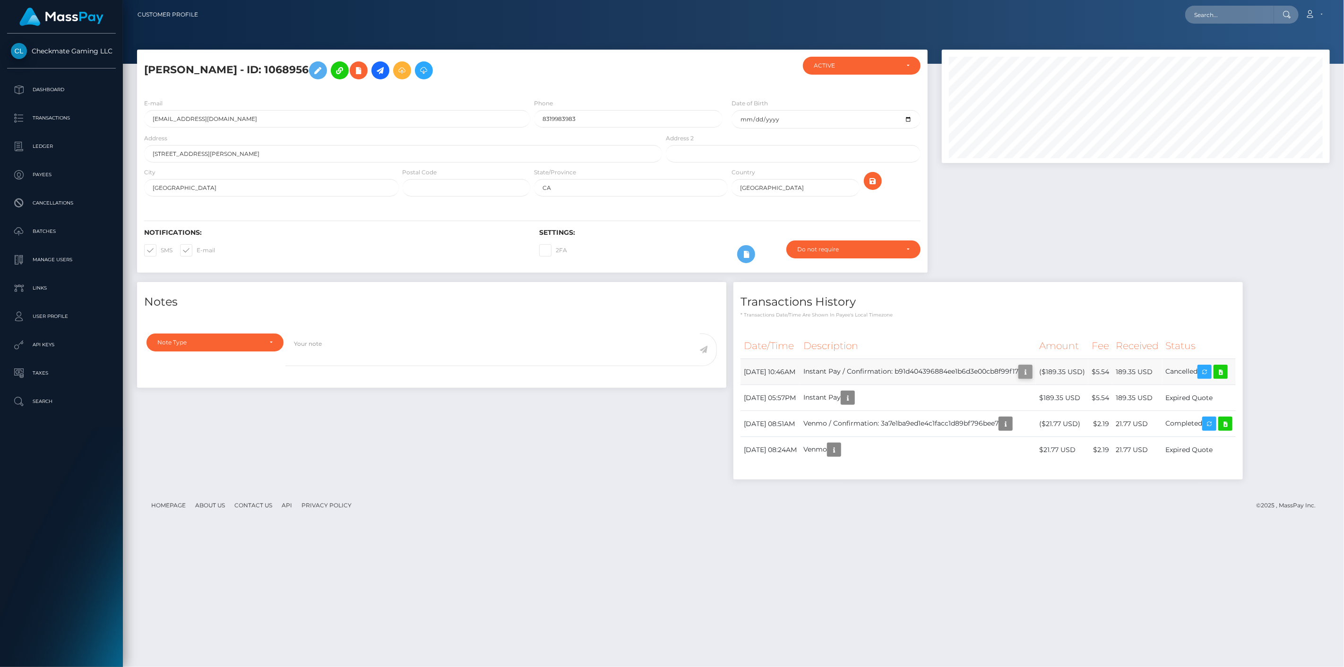
scroll to position [113, 388]
click at [1031, 375] on icon "button" at bounding box center [1025, 372] width 11 height 12
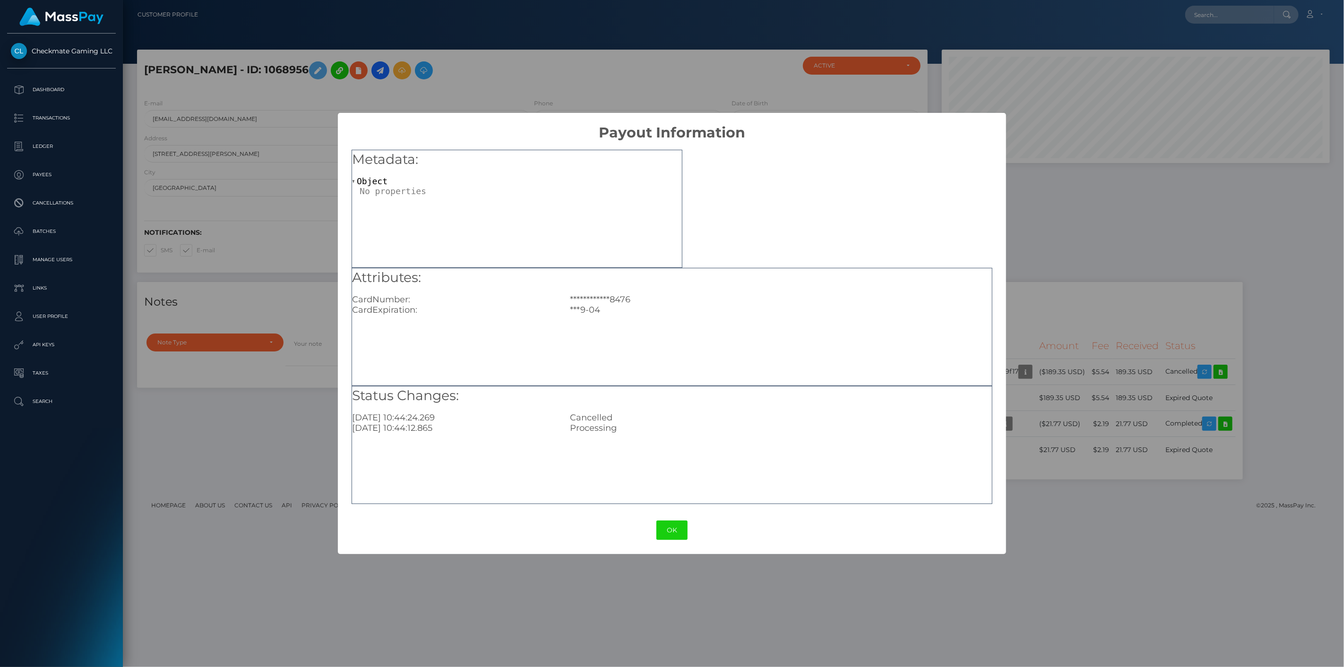
drag, startPoint x: 1059, startPoint y: 365, endPoint x: 1045, endPoint y: 318, distance: 49.3
click at [1059, 364] on div "**********" at bounding box center [672, 333] width 1344 height 667
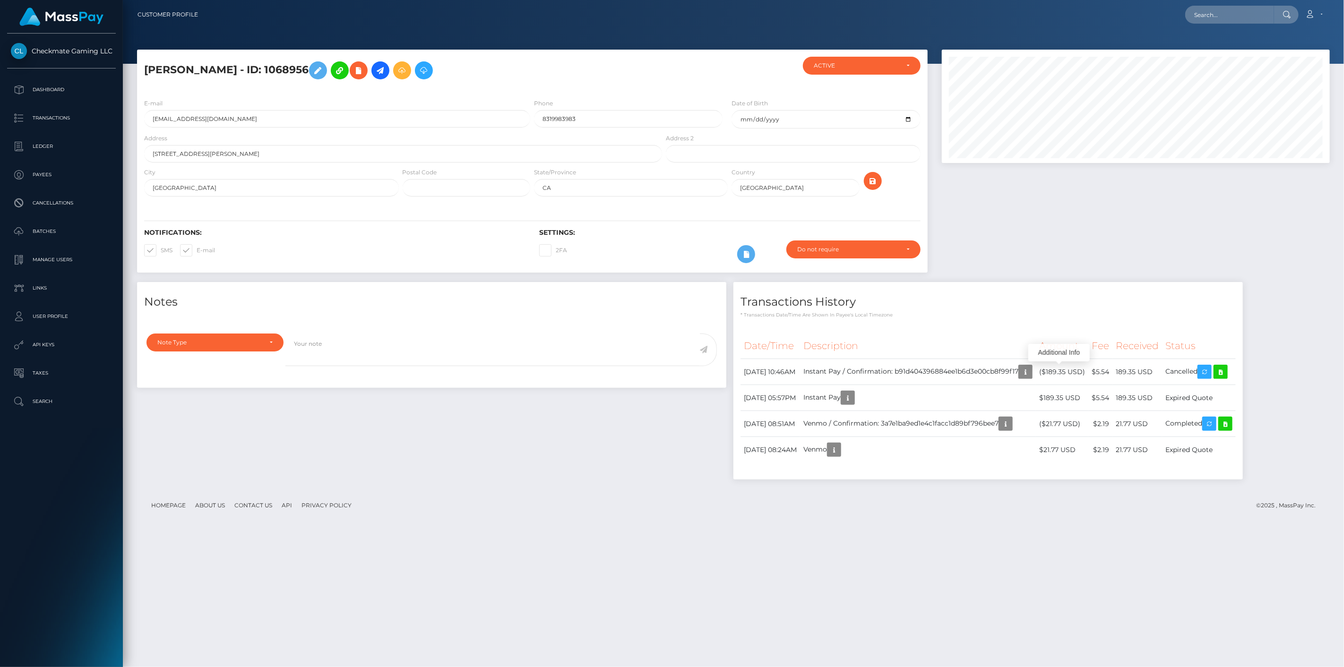
drag, startPoint x: 983, startPoint y: 297, endPoint x: 977, endPoint y: 297, distance: 6.6
click at [980, 297] on h4 "Transactions History" at bounding box center [987, 302] width 495 height 17
